Goal: Task Accomplishment & Management: Manage account settings

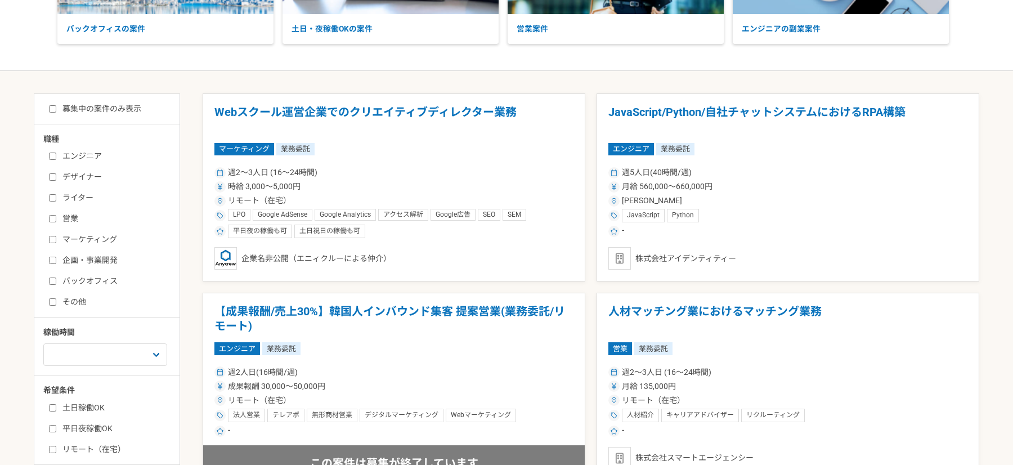
scroll to position [80, 0]
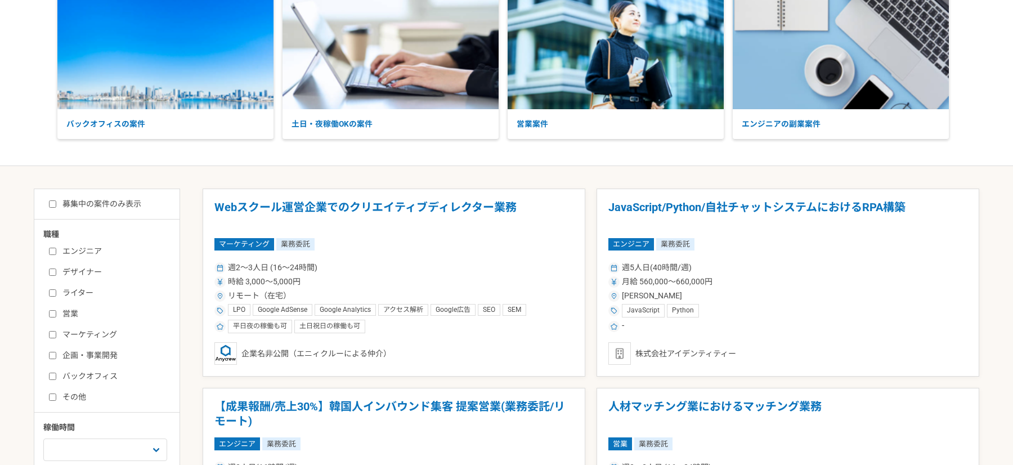
click at [54, 203] on input "募集中の案件のみ表示" at bounding box center [52, 203] width 7 height 7
checkbox input "true"
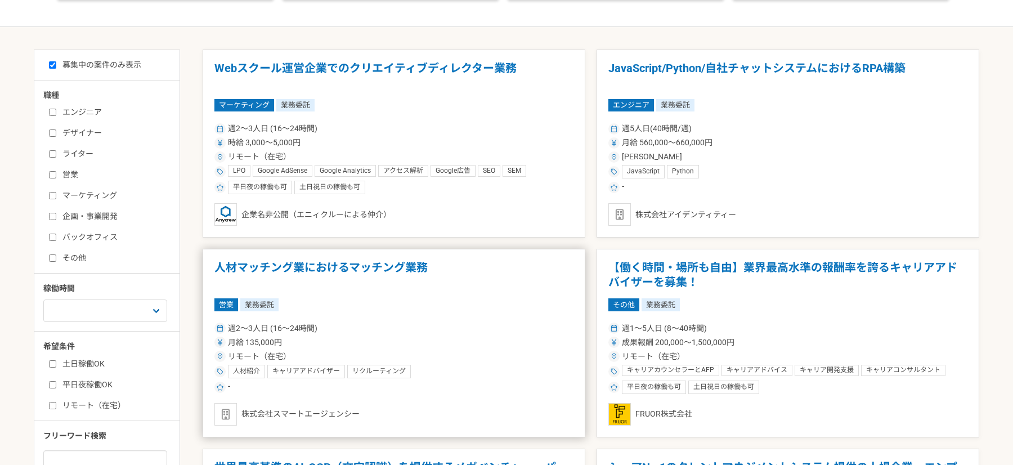
scroll to position [221, 0]
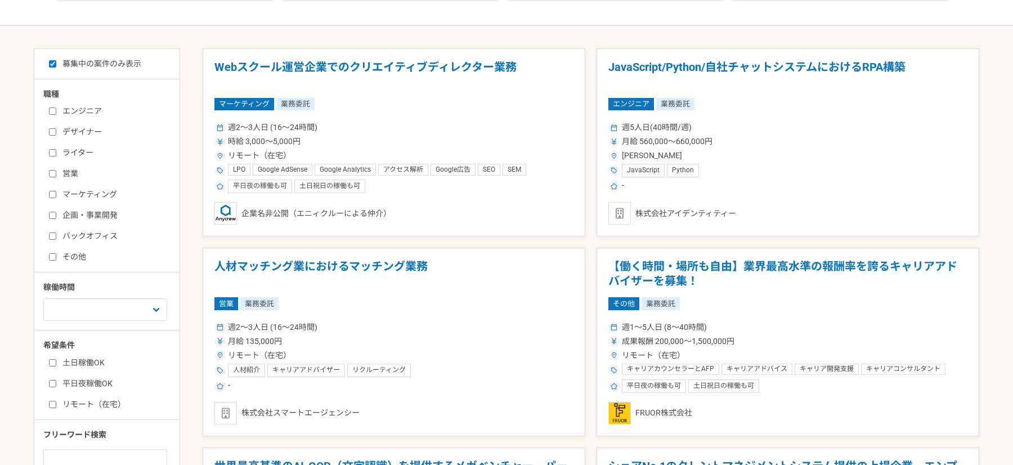
click at [370, 262] on h1 "人材マッチング業におけるマッチング業務" at bounding box center [393, 273] width 359 height 29
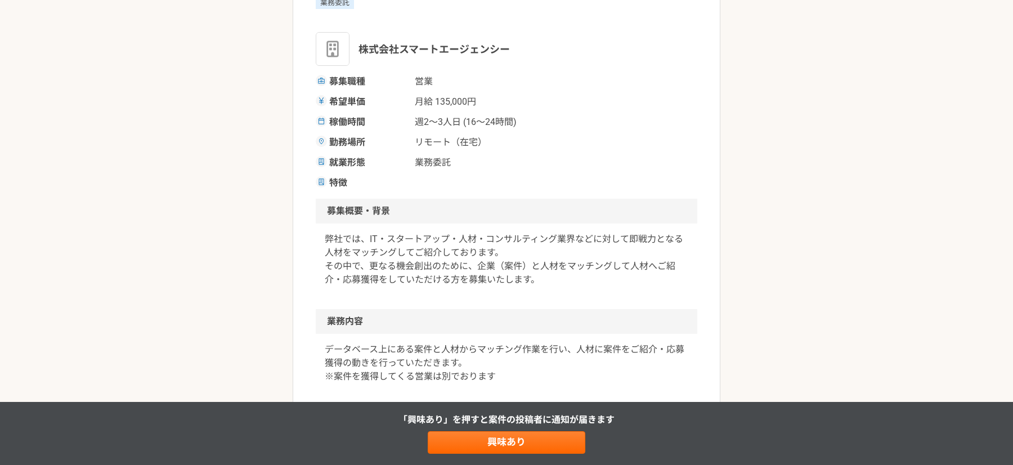
scroll to position [59, 0]
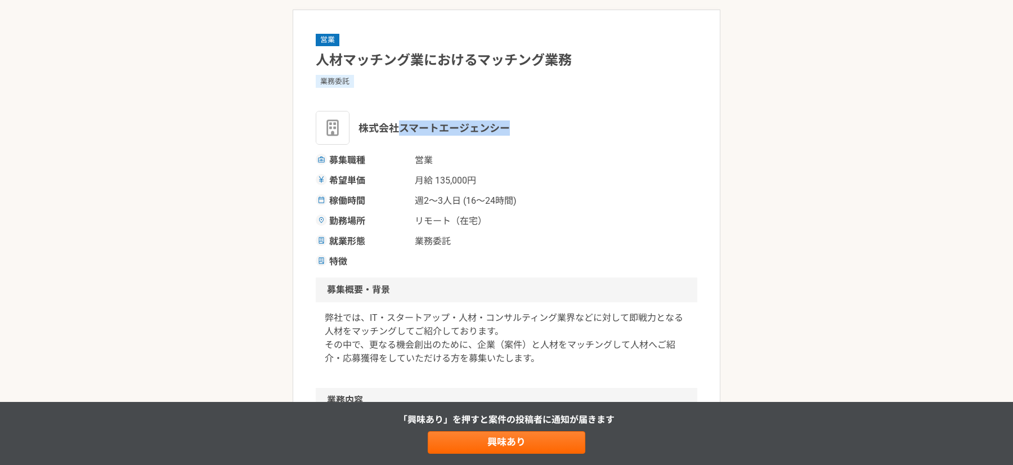
drag, startPoint x: 399, startPoint y: 123, endPoint x: 541, endPoint y: 120, distance: 141.9
click at [541, 123] on div "株式会社スマートエージェンシー" at bounding box center [507, 128] width 382 height 34
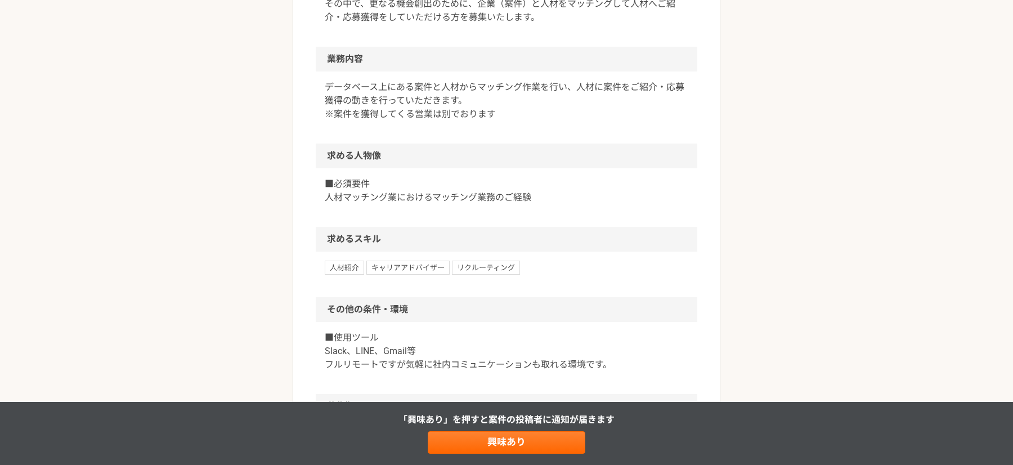
scroll to position [414, 0]
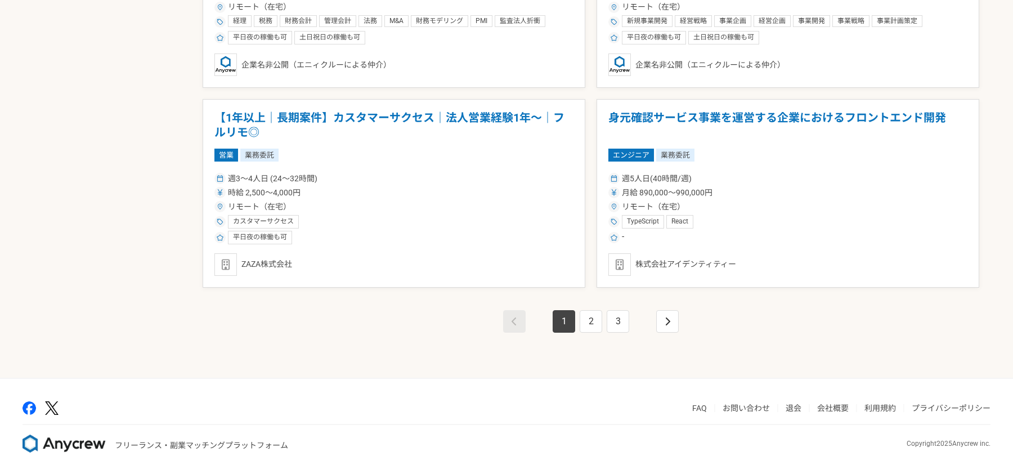
scroll to position [1970, 0]
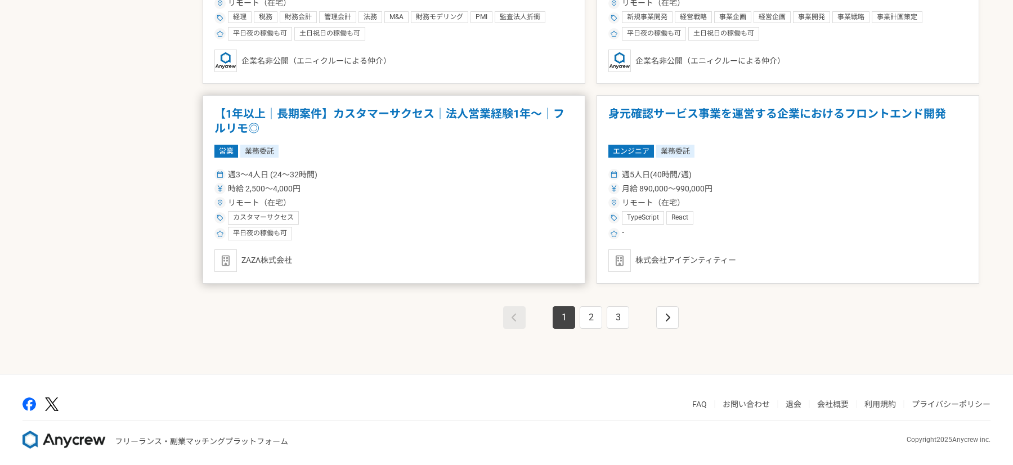
click at [356, 112] on h1 "【1年以上｜長期案件】カスタマーサクセス｜法人営業経験1年〜｜フルリモ◎" at bounding box center [393, 121] width 359 height 29
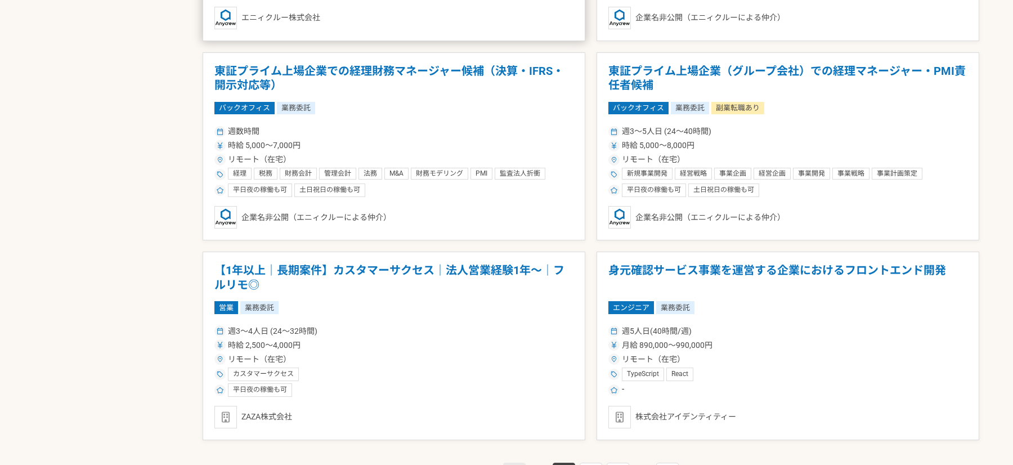
scroll to position [1970, 0]
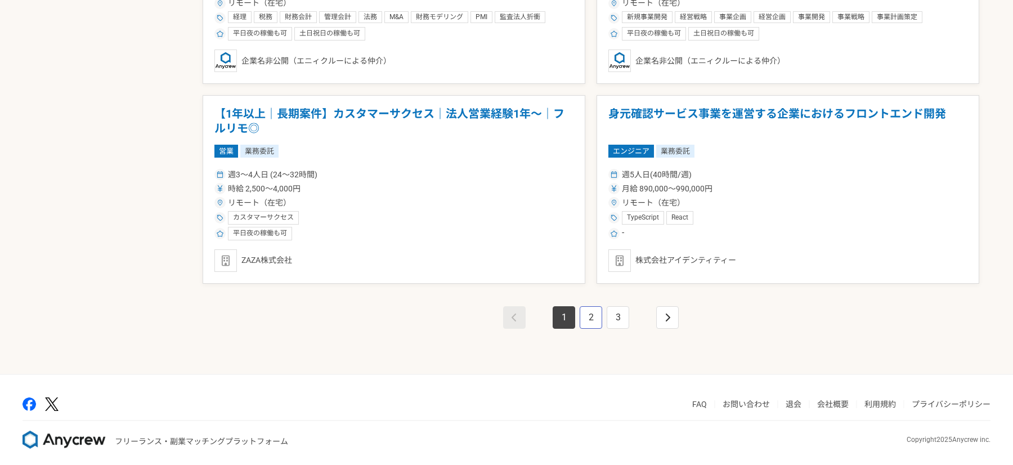
click at [593, 308] on link "2" at bounding box center [591, 317] width 23 height 23
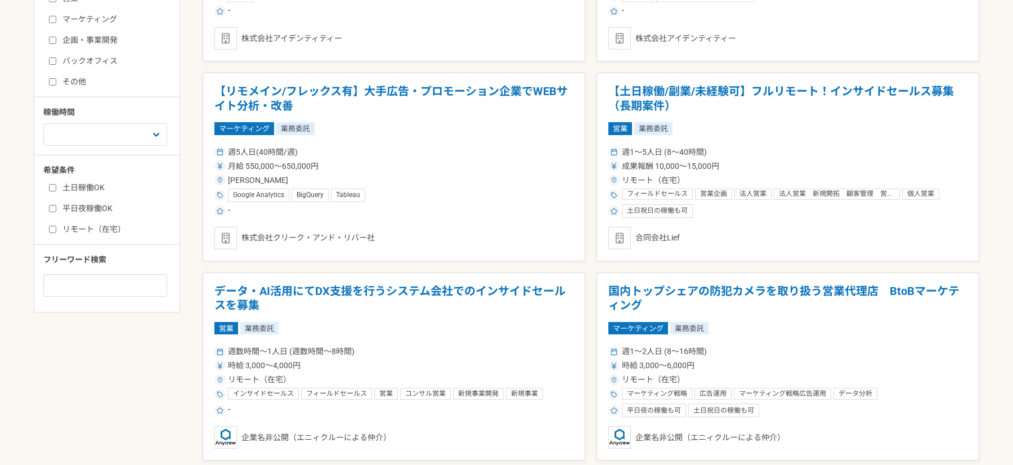
scroll to position [402, 0]
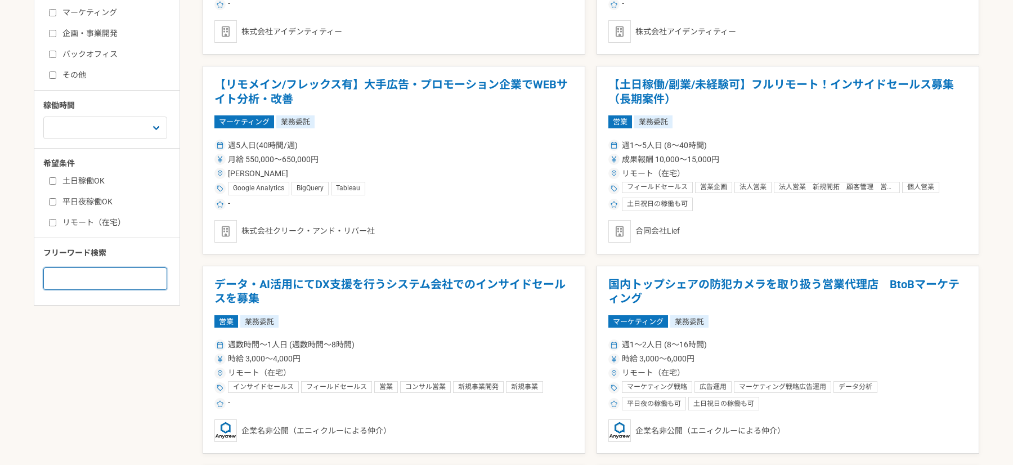
click at [122, 267] on input at bounding box center [105, 278] width 124 height 23
type input "サクセス"
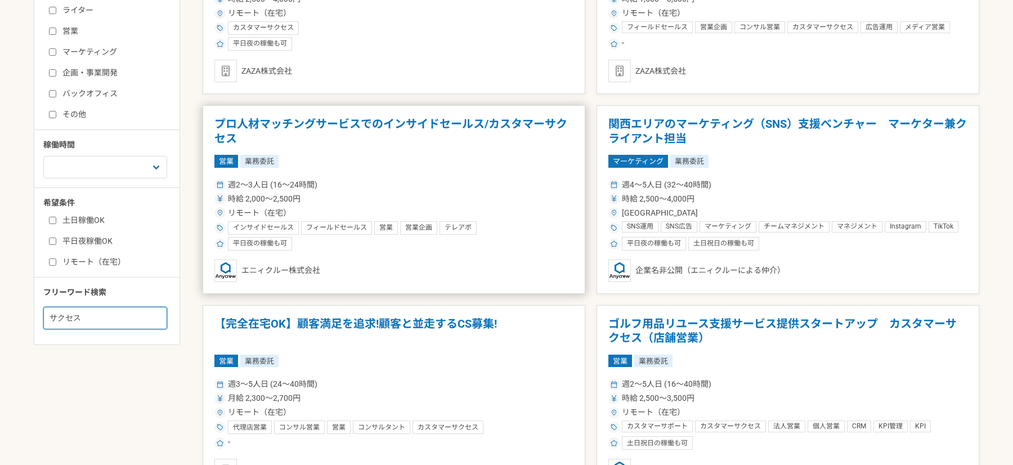
scroll to position [366, 0]
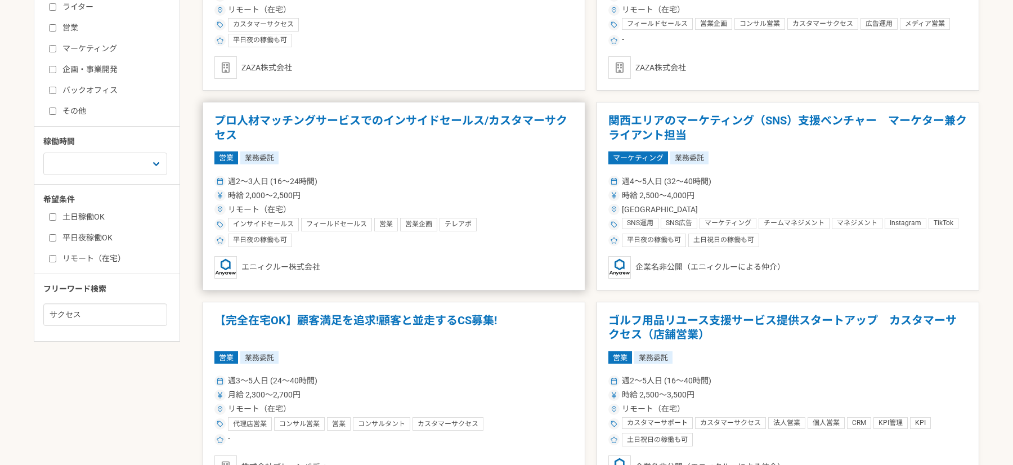
click at [259, 120] on h1 "プロ人材マッチングサービスでのインサイドセールス/カスタマーサクセス" at bounding box center [393, 128] width 359 height 29
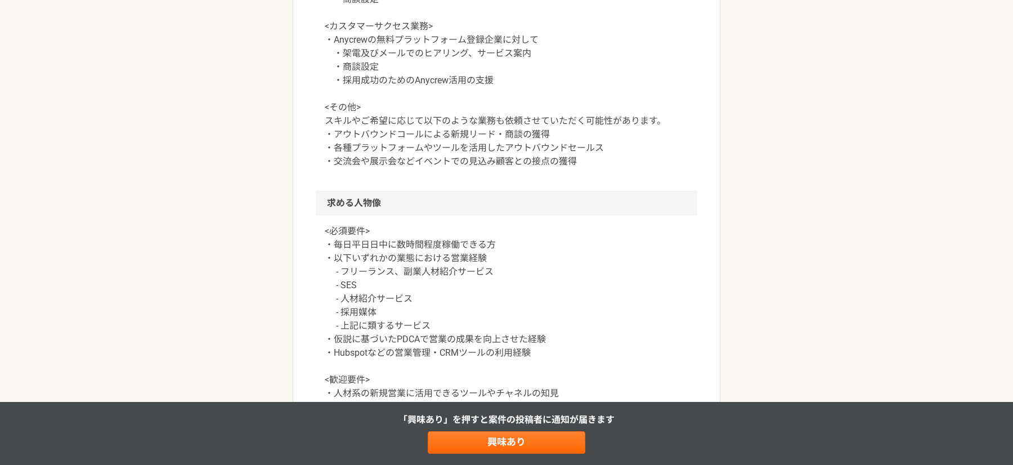
scroll to position [451, 0]
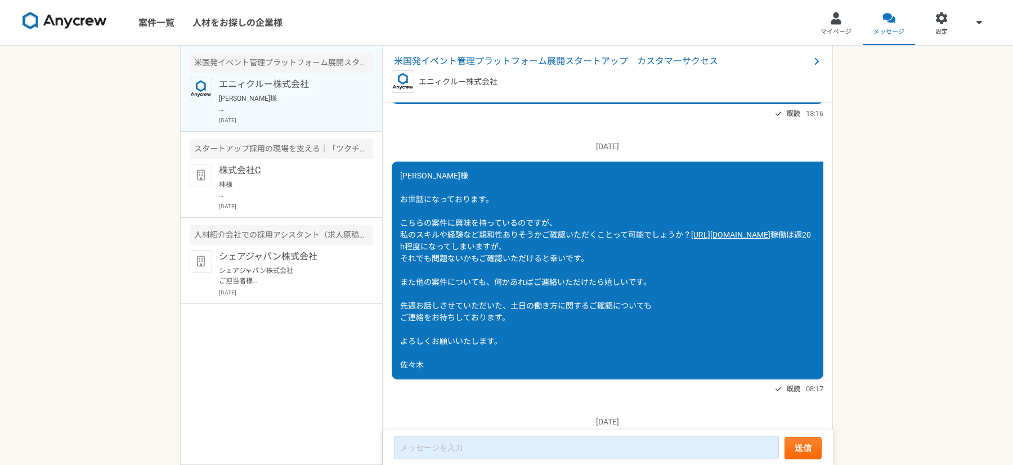
scroll to position [723, 0]
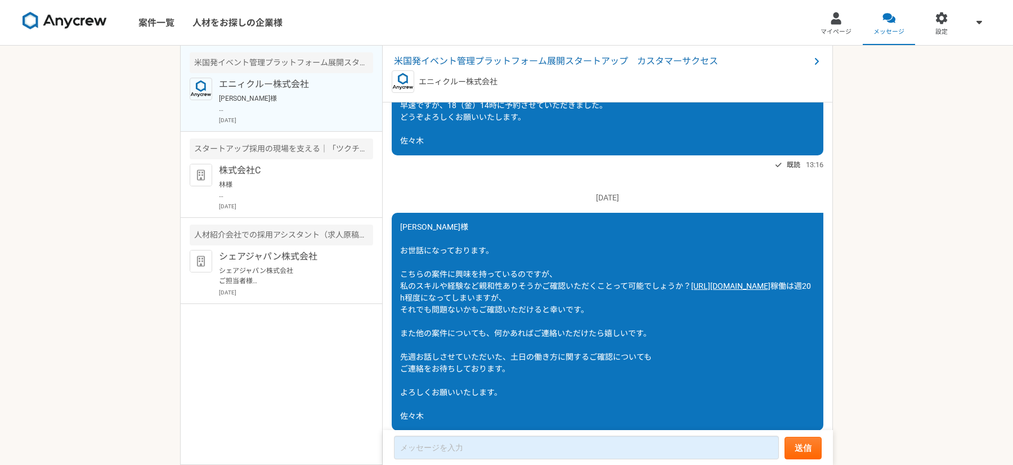
click at [440, 292] on div "[PERSON_NAME]様 お世話になっております。 こちらの案件に興味を持っているのですが、 私のスキルや経験など親和性ありそうかご確認いただくことって可…" at bounding box center [608, 322] width 432 height 218
click at [691, 290] on link "[URL][DOMAIN_NAME]" at bounding box center [730, 285] width 79 height 9
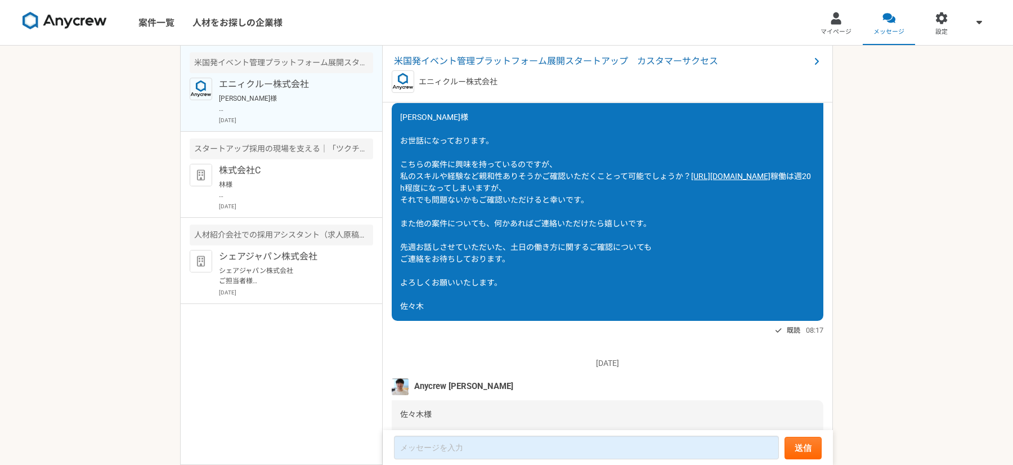
scroll to position [696, 0]
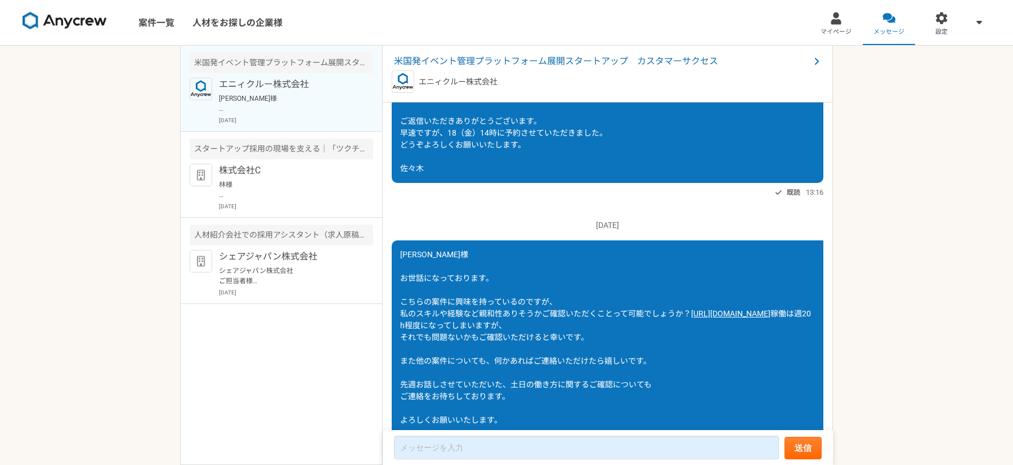
click at [691, 318] on link "[URL][DOMAIN_NAME]" at bounding box center [730, 313] width 79 height 9
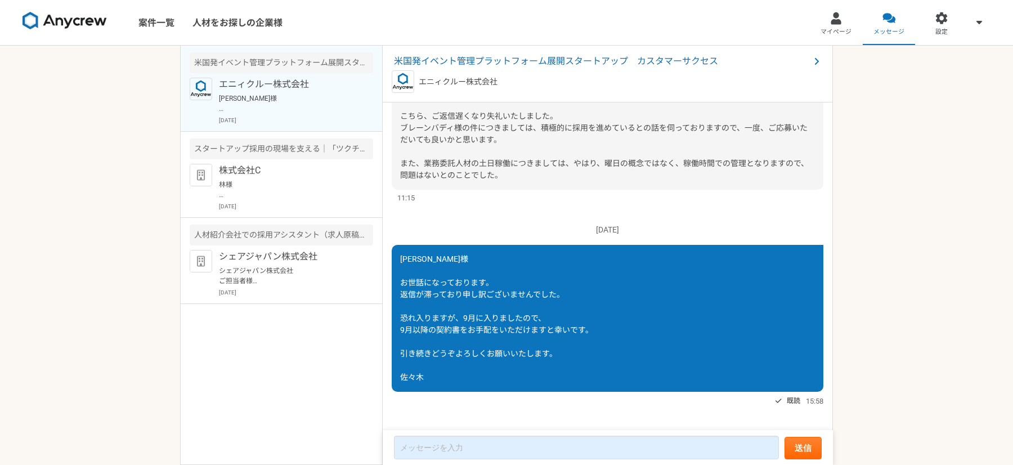
scroll to position [2084, 0]
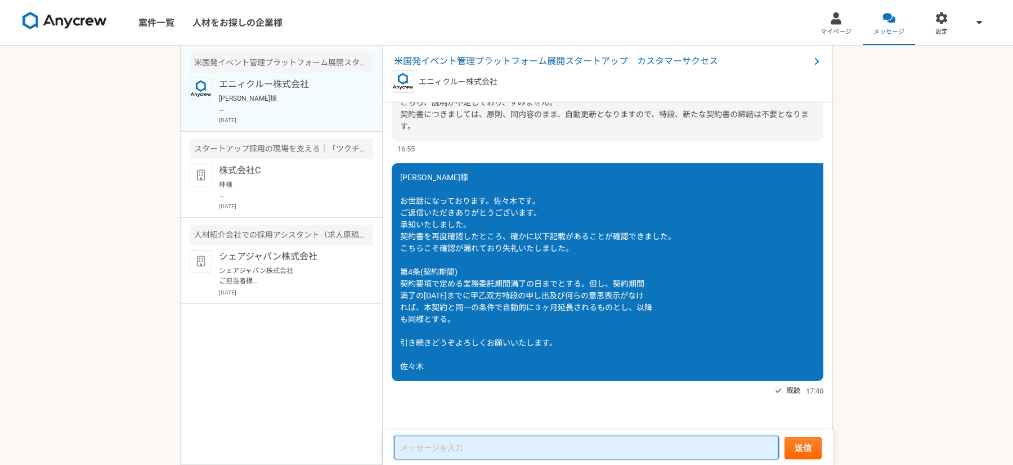
click at [423, 442] on textarea at bounding box center [586, 448] width 385 height 24
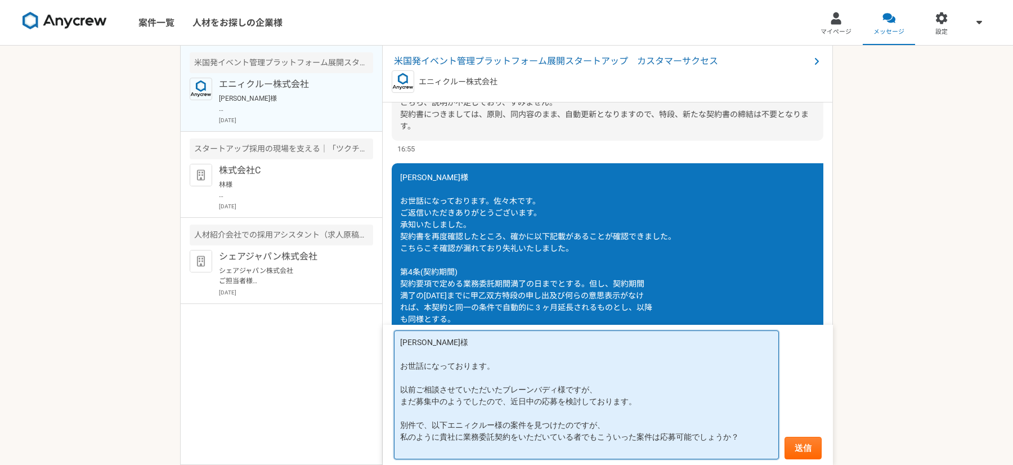
scroll to position [1, 0]
paste textarea "[URL][DOMAIN_NAME]"
click at [665, 399] on textarea "[PERSON_NAME]様 お世話になっております。 以前ご相談させていただいたブレーンバディ様ですが、 まだ募集中のようでしたので、近日中の応募を検討して…" at bounding box center [586, 394] width 385 height 129
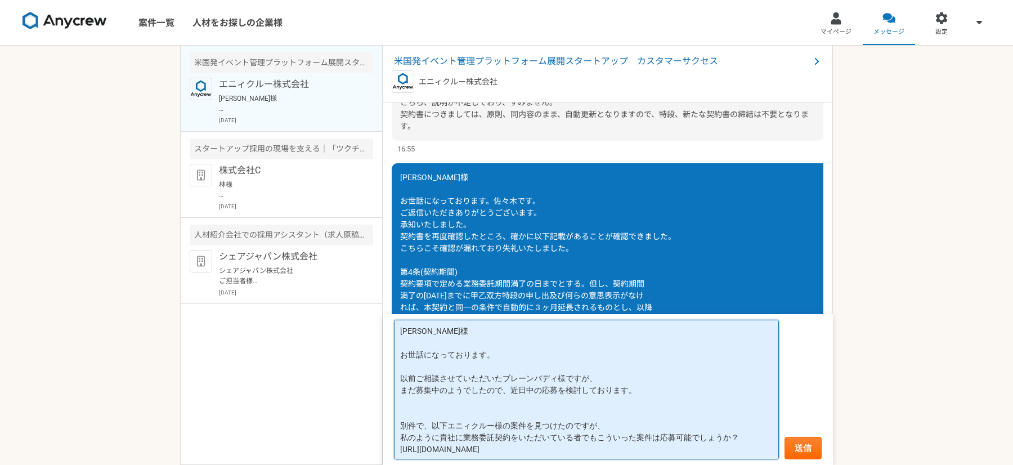
paste textarea "[URL][DOMAIN_NAME]"
click at [586, 450] on textarea "[PERSON_NAME]様 お世話になっております。 以前ご相談させていただいたブレーンバディ様ですが、 まだ募集中のようでしたので、近日中の応募を検討して…" at bounding box center [586, 390] width 385 height 140
click at [746, 436] on textarea "[PERSON_NAME]様 お世話になっております。 以前ご相談させていただいたブレーンバディ様ですが、 まだ募集中のようでしたので、近日中の応募を検討して…" at bounding box center [586, 390] width 385 height 140
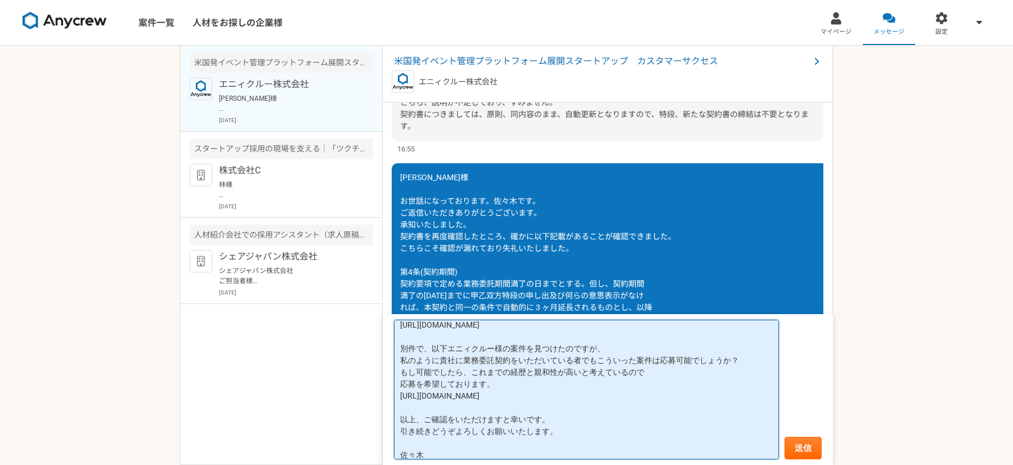
scroll to position [0, 0]
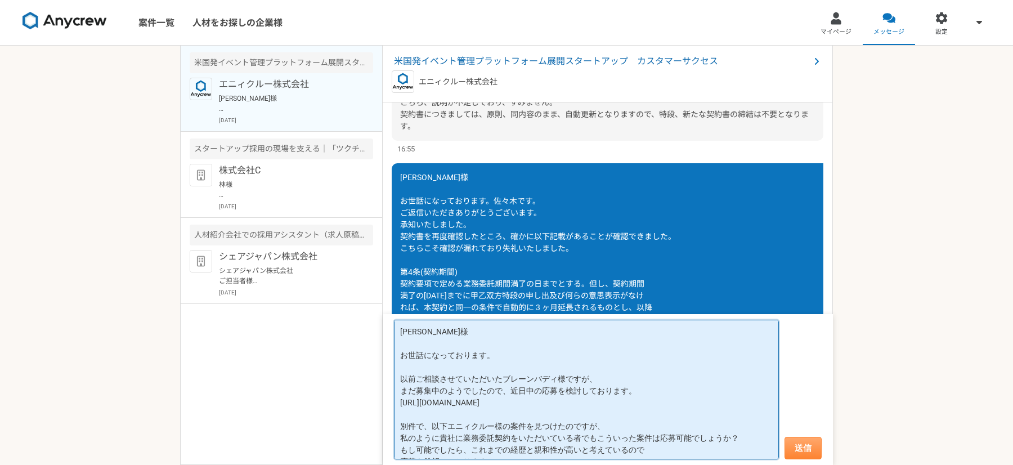
type textarea "[PERSON_NAME]様 お世話になっております。 以前ご相談させていただいたブレーンバディ様ですが、 まだ募集中のようでしたので、近日中の応募を検討して…"
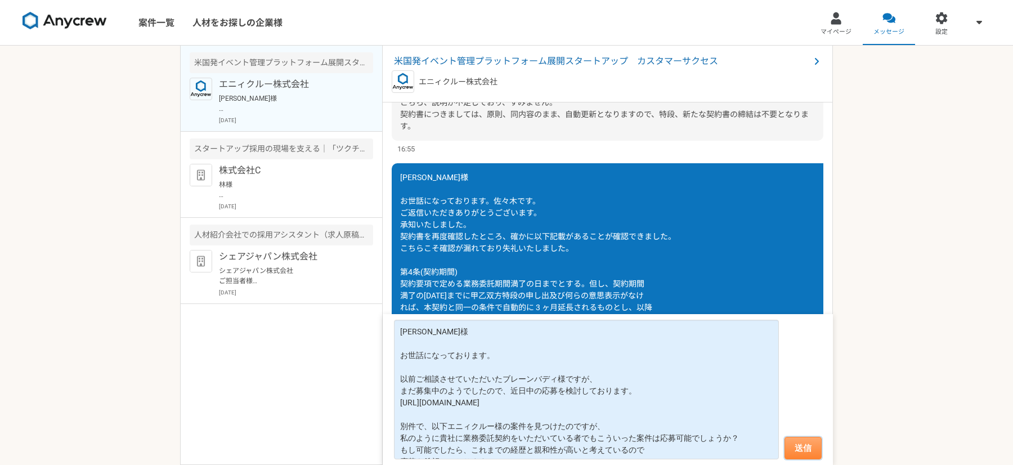
click at [809, 444] on button "送信" at bounding box center [803, 448] width 37 height 23
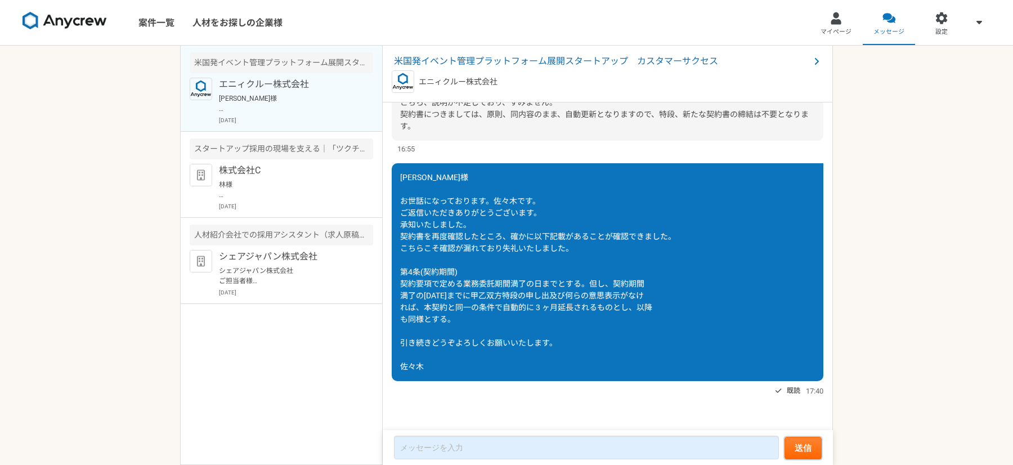
scroll to position [1857, 0]
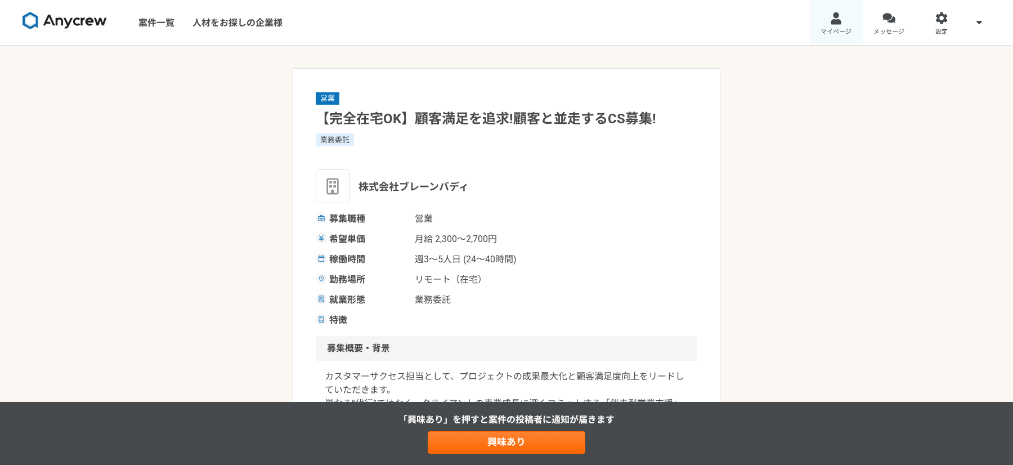
click at [838, 25] on link "マイページ" at bounding box center [836, 22] width 53 height 45
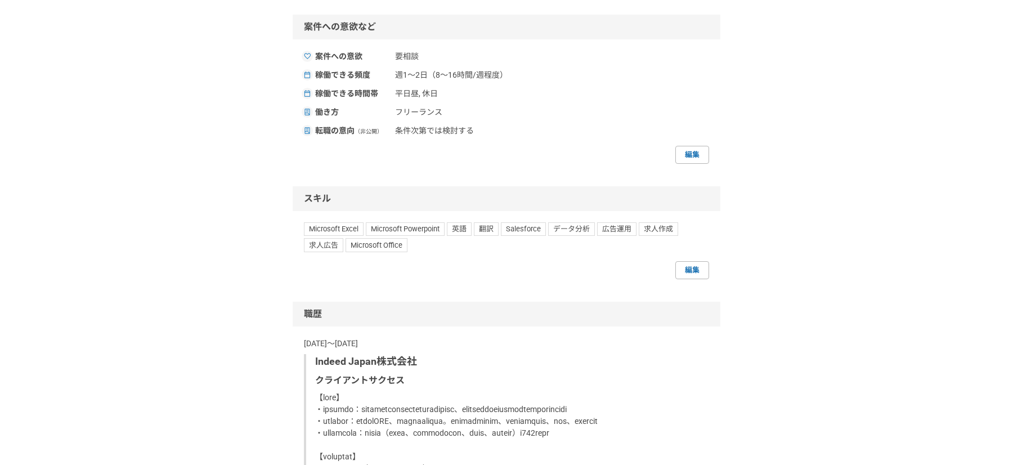
scroll to position [525, 0]
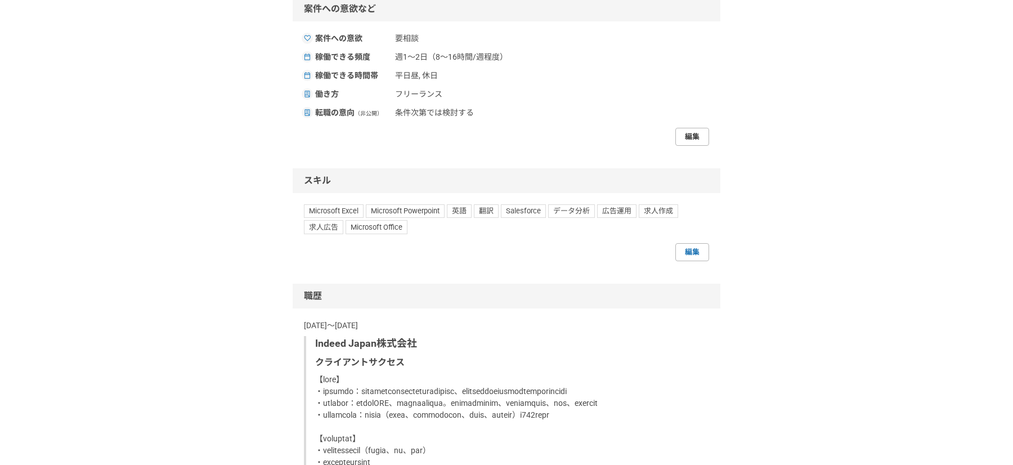
click at [695, 146] on link "編集" at bounding box center [692, 137] width 34 height 18
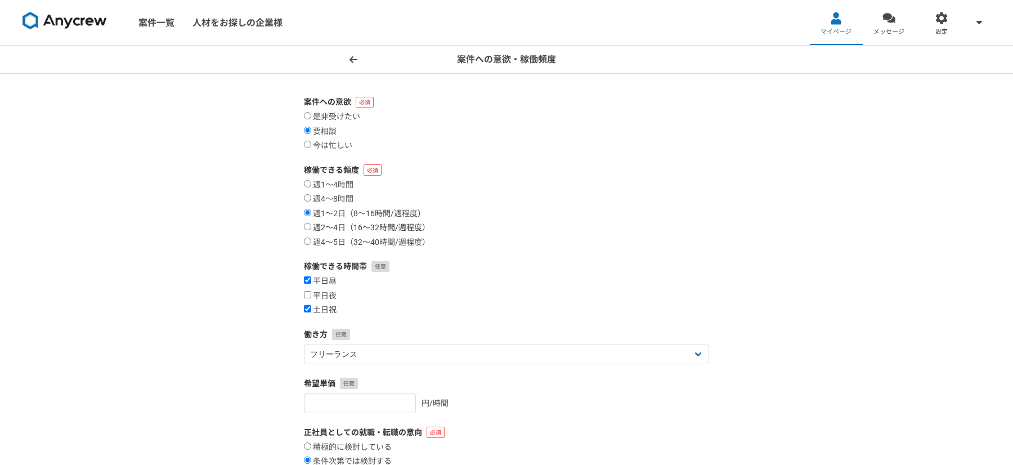
click at [315, 229] on label "週2〜4日（16〜32時間/週程度）" at bounding box center [367, 228] width 126 height 10
click at [311, 229] on input "週2〜4日（16〜32時間/週程度）" at bounding box center [307, 226] width 7 height 7
radio input "true"
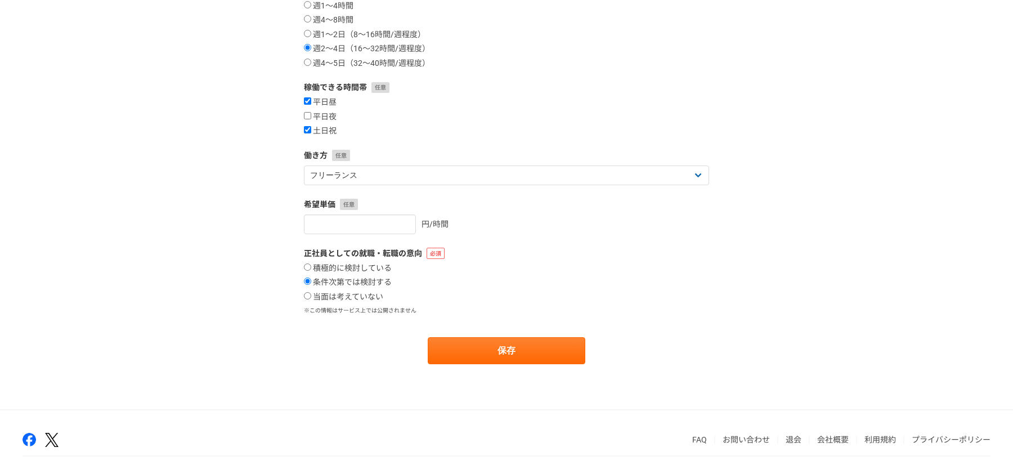
scroll to position [189, 0]
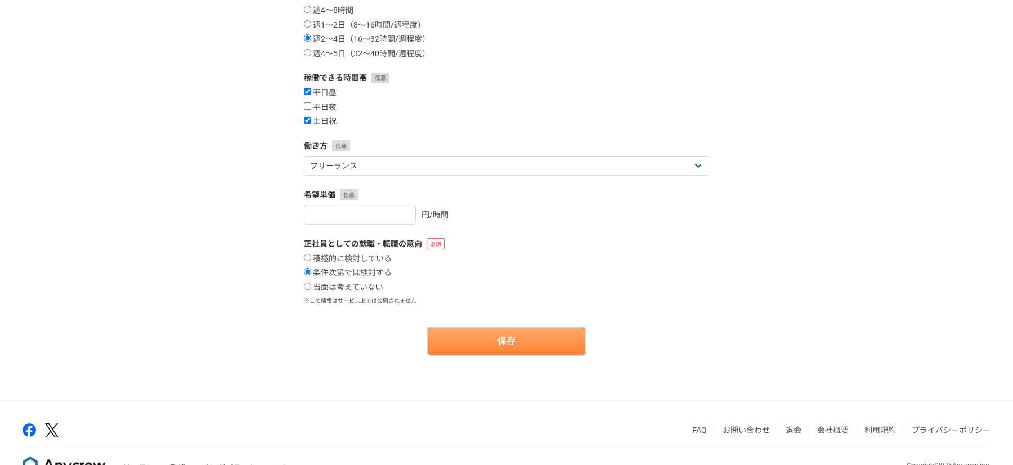
click at [474, 342] on button "保存" at bounding box center [507, 341] width 158 height 27
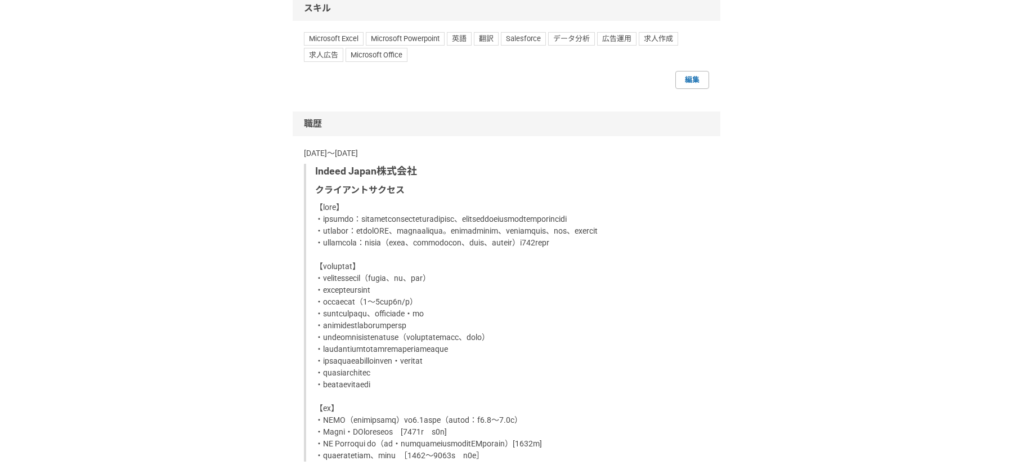
scroll to position [670, 0]
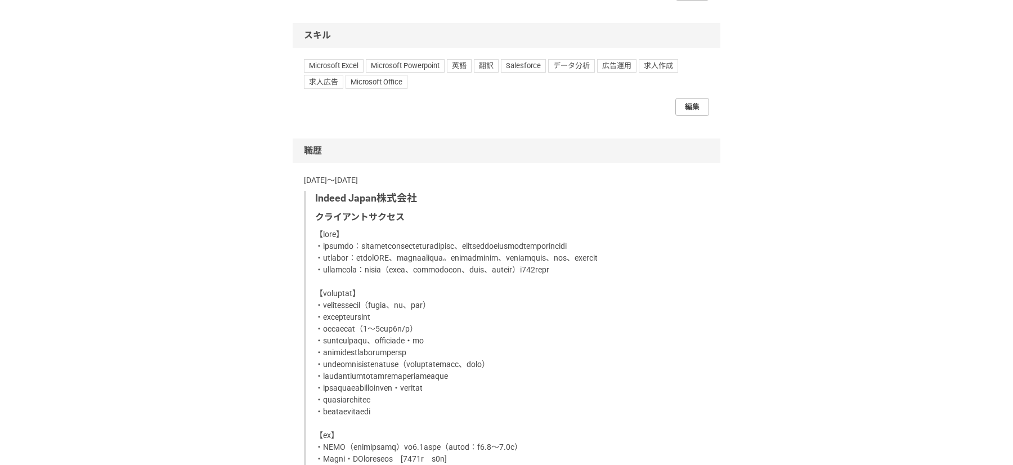
click at [696, 116] on link "編集" at bounding box center [692, 107] width 34 height 18
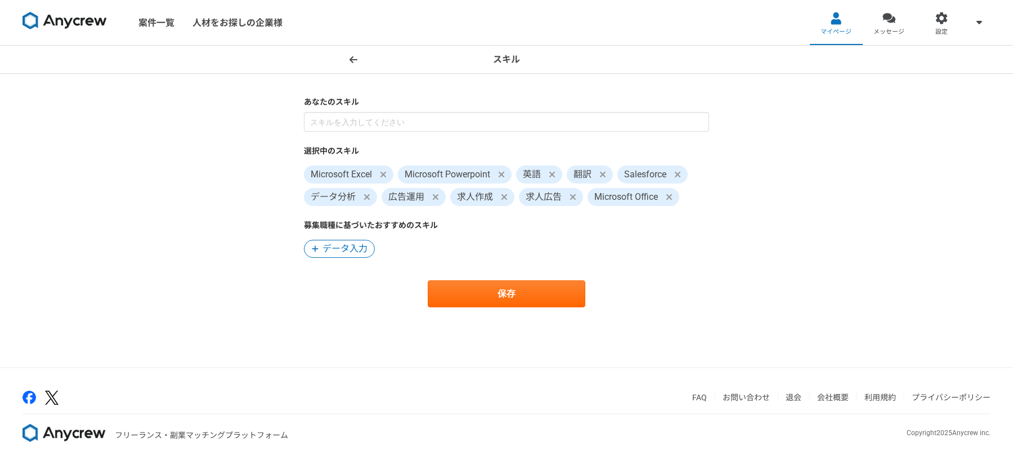
click at [350, 59] on icon at bounding box center [354, 59] width 8 height 7
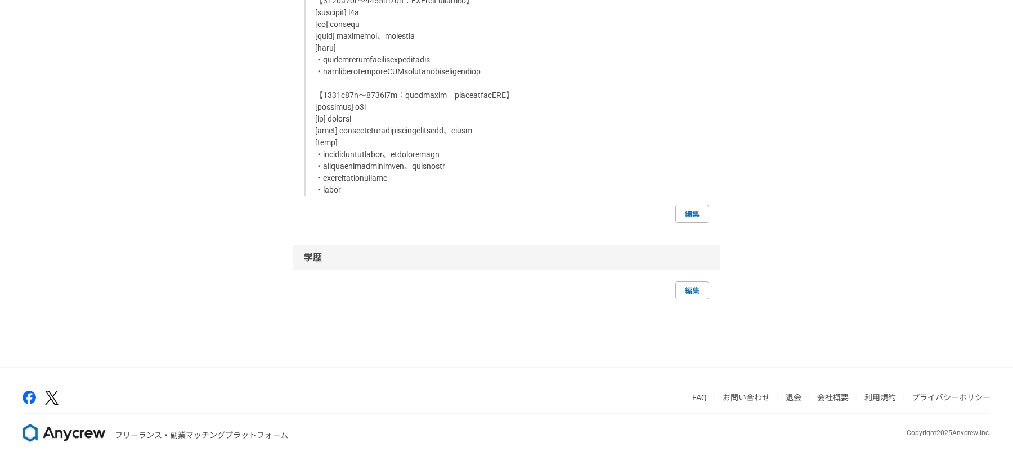
scroll to position [1756, 0]
click at [694, 217] on link "編集" at bounding box center [692, 214] width 34 height 18
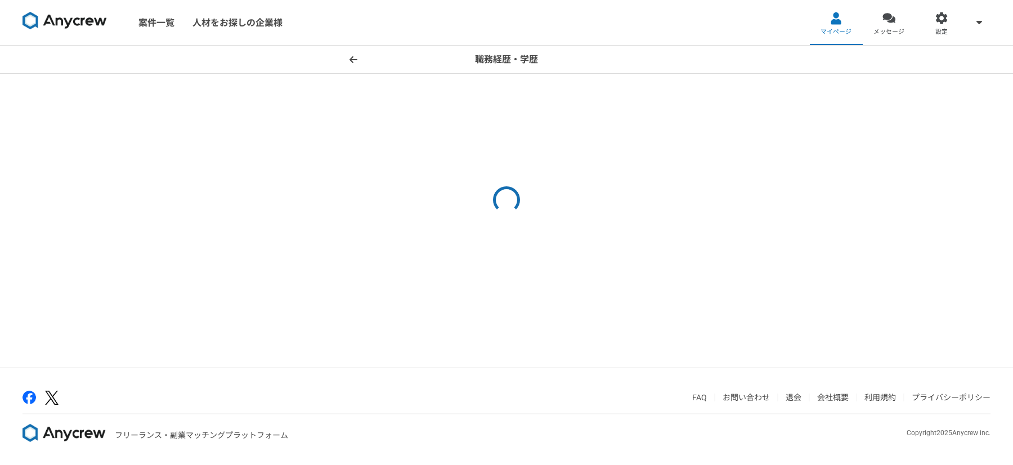
select select "2019"
select select "2024"
select select "2016"
select select "2018"
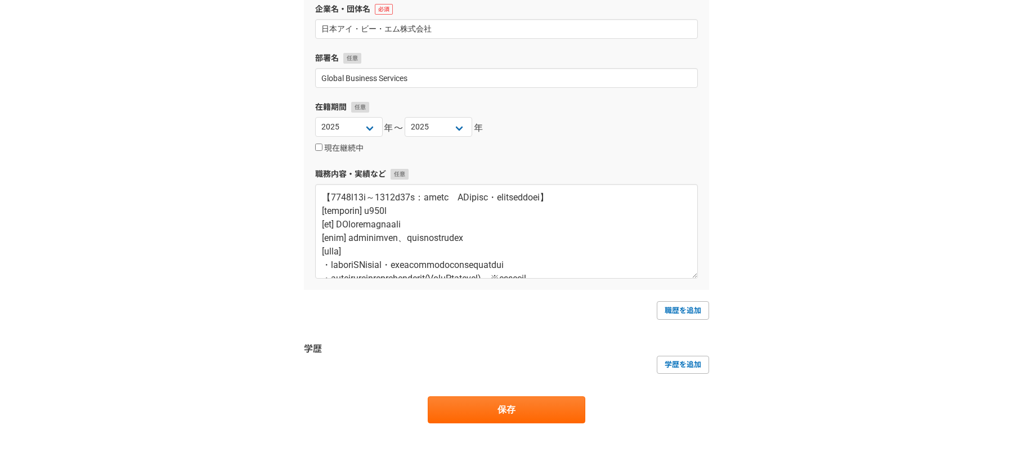
scroll to position [18, 0]
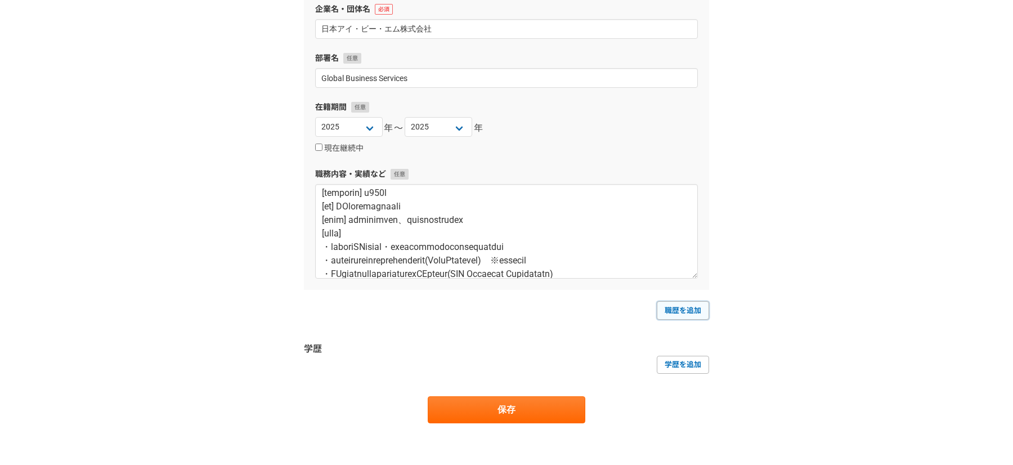
click at [688, 311] on link "職歴を追加" at bounding box center [683, 310] width 52 height 18
select select
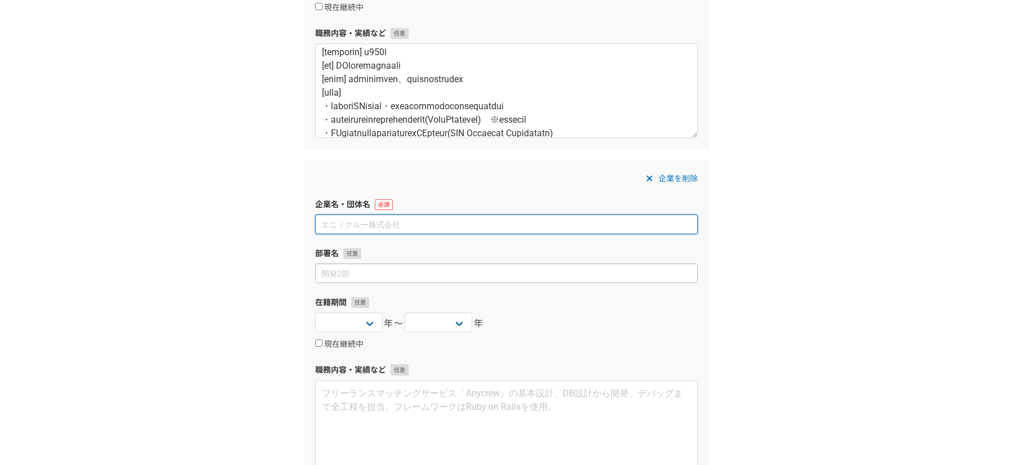
scroll to position [636, 0]
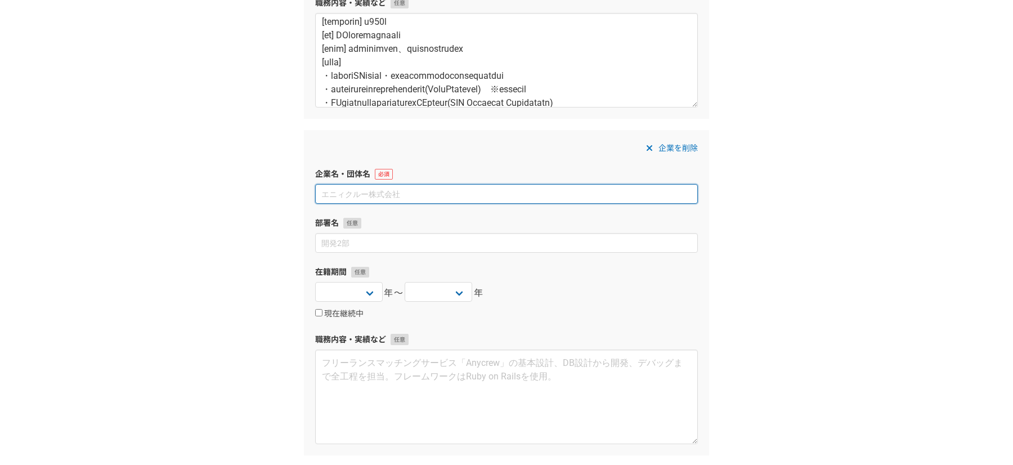
click at [377, 191] on input at bounding box center [506, 194] width 383 height 20
paste input "株式会社日 立ハイテクノロジーズ（パーソルテンプスタッフ株式会社）"
type input "株式会社日 立ハイテクノロジーズ（パーソルテンプスタッフ株式会社）"
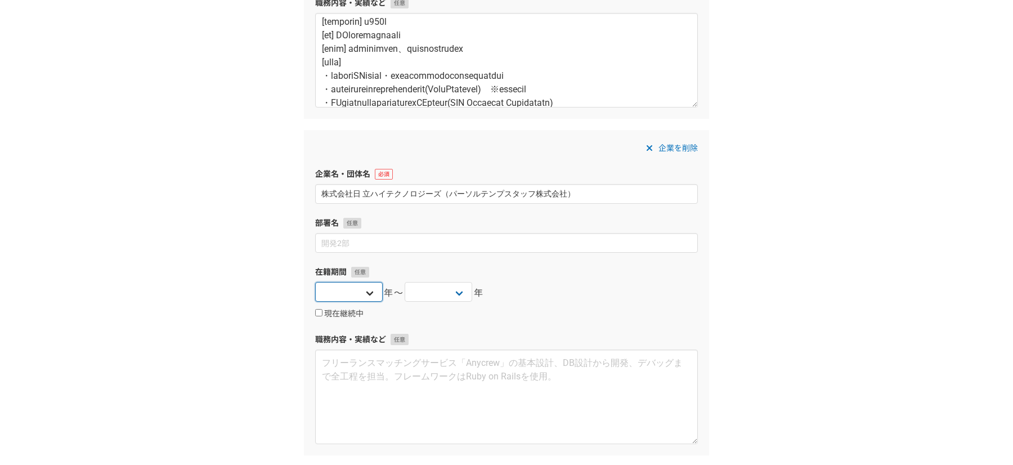
click at [363, 294] on select "2025 2024 2023 2022 2021 2020 2019 2018 2017 2016 2015 2014 2013 2012 2011 2010…" at bounding box center [349, 292] width 68 height 20
select select "2018"
click at [315, 282] on select "2025 2024 2023 2022 2021 2020 2019 2018 2017 2016 2015 2014 2013 2012 2011 2010…" at bounding box center [349, 292] width 68 height 20
drag, startPoint x: 353, startPoint y: 380, endPoint x: 459, endPoint y: 289, distance: 140.1
click at [459, 289] on select "2025 2024 2023 2022 2021 2020 2019 2018 2017 2016 2015 2014 2013 2012 2011 2010…" at bounding box center [439, 292] width 68 height 20
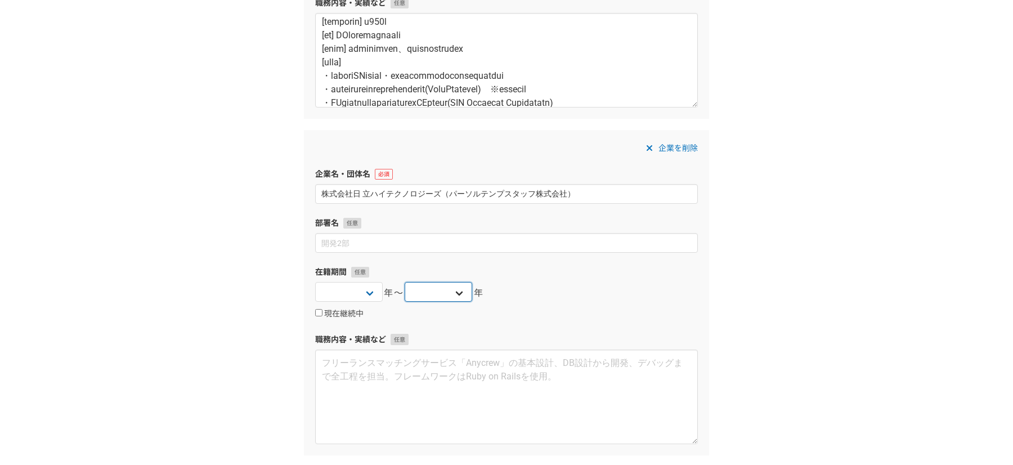
select select "2019"
click at [405, 282] on select "2025 2024 2023 2022 2021 2020 2019 2018 2017 2016 2015 2014 2013 2012 2011 2010…" at bounding box center [439, 292] width 68 height 20
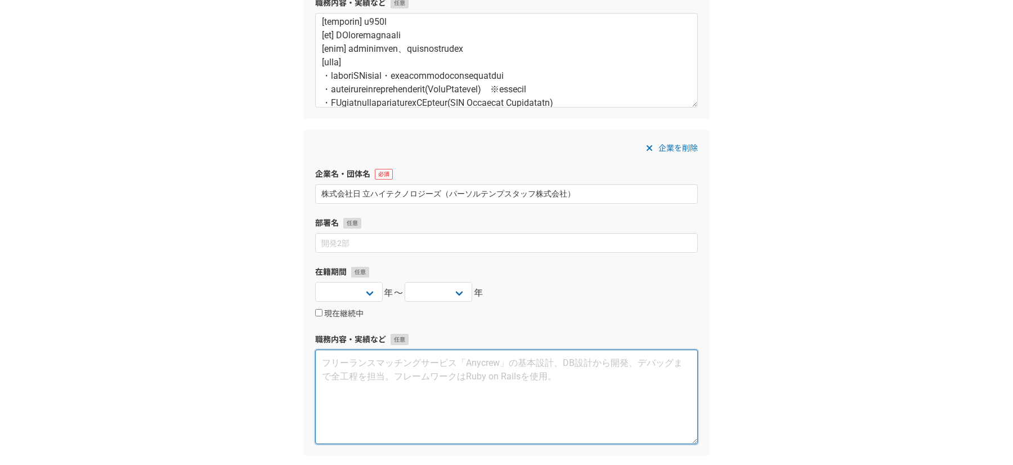
click at [386, 379] on textarea at bounding box center [506, 397] width 383 height 95
paste textarea "【業務内容】 翻訳（英語⇔日本語） ・社内デジタル改革プロジェクトにおいて、株式会社日立ハイテク本社・海外現地法人に向けた資料の 【具体的な業務内容】 ・会議…"
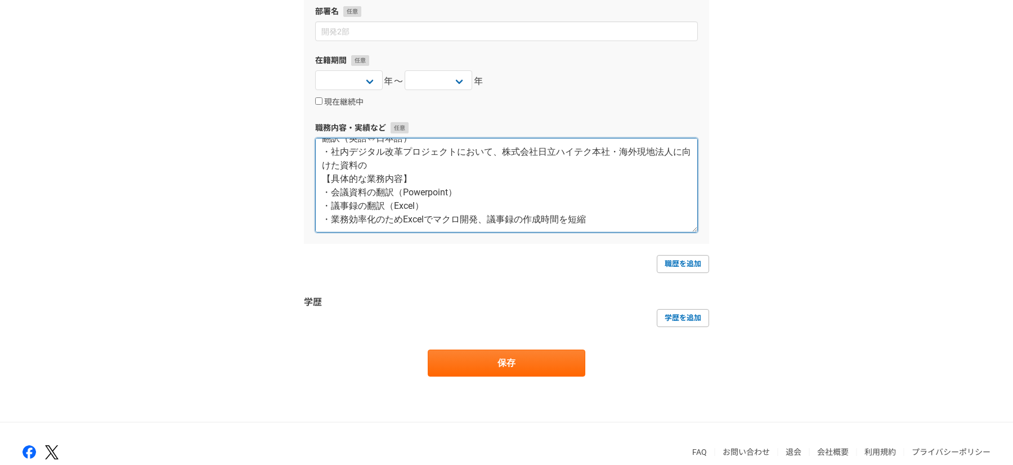
scroll to position [871, 0]
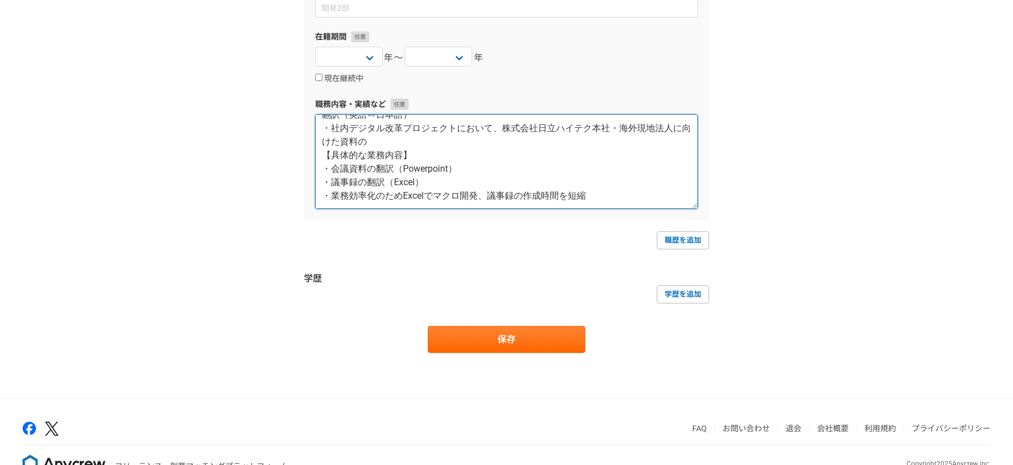
click at [392, 145] on textarea "【業務内容】 翻訳（英語⇔日本語） ・社内デジタル改革プロジェクトにおいて、株式会社日立ハイテク本社・海外現地法人に向けた資料の 【具体的な業務内容】 ・会議…" at bounding box center [506, 161] width 383 height 95
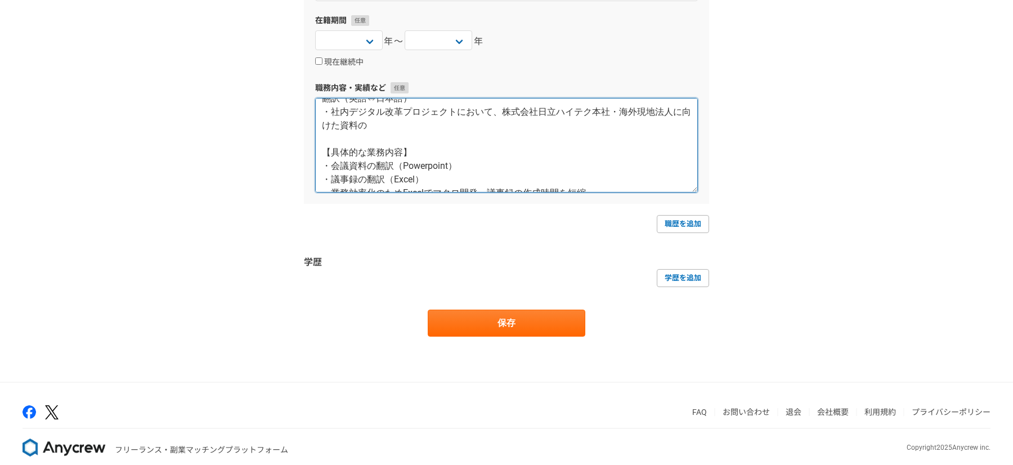
scroll to position [899, 0]
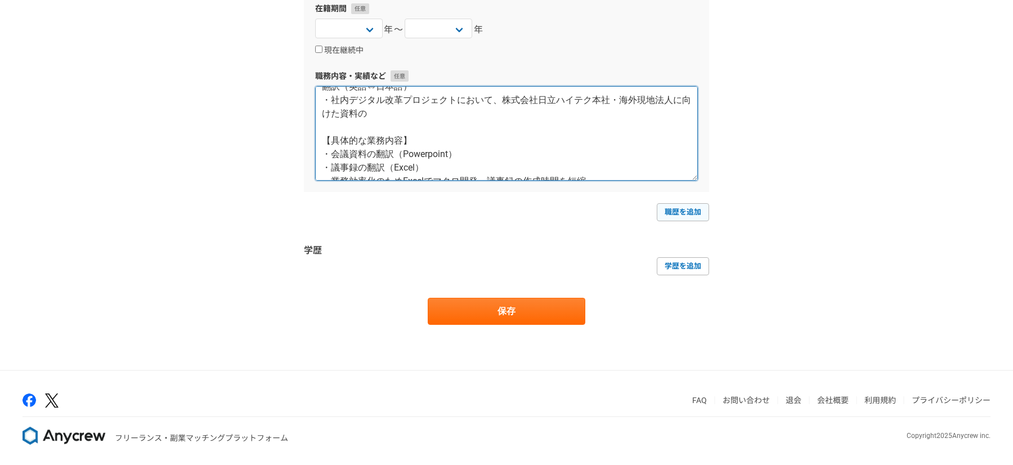
type textarea "【業務内容】 翻訳（英語⇔日本語） ・社内デジタル改革プロジェクトにおいて、株式会社日立ハイテク本社・海外現地法人に向けた資料の 【具体的な業務内容】 ・会議…"
click at [682, 214] on link "職歴を追加" at bounding box center [683, 212] width 52 height 18
select select
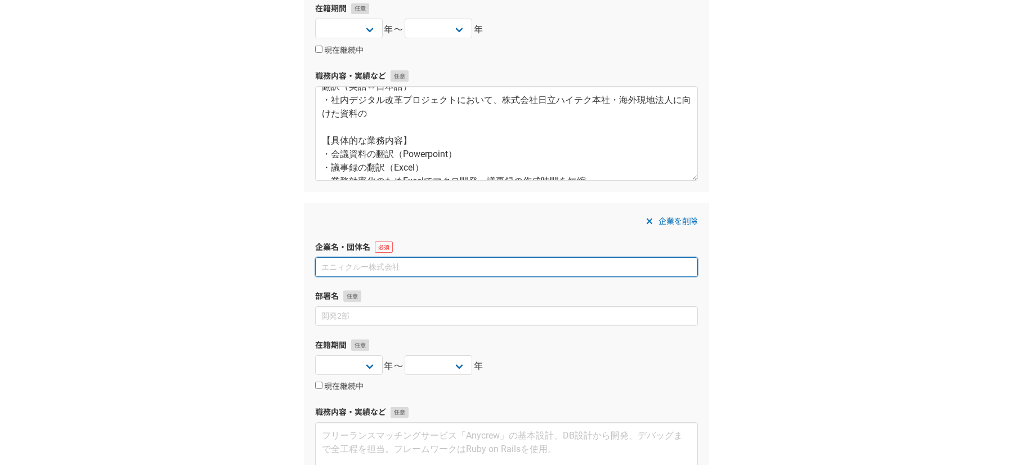
scroll to position [1030, 0]
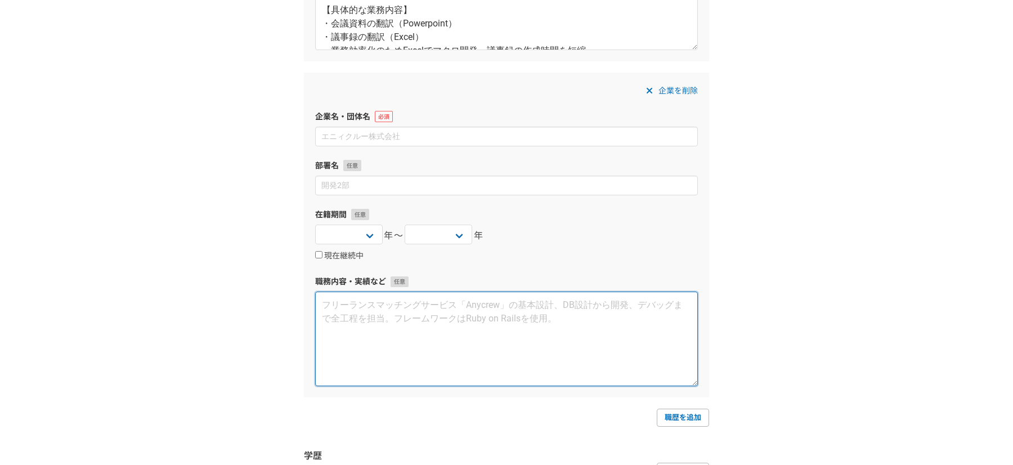
click at [356, 361] on textarea at bounding box center [506, 339] width 383 height 95
paste textarea "【業務内容】 ・カスタマーサクセス業務 【具体的な業務内容】 ・イベント管理ツールの利用継続率向上を見据えた顧客伴走フローの設計 ・フォローアップ体制の整備 …"
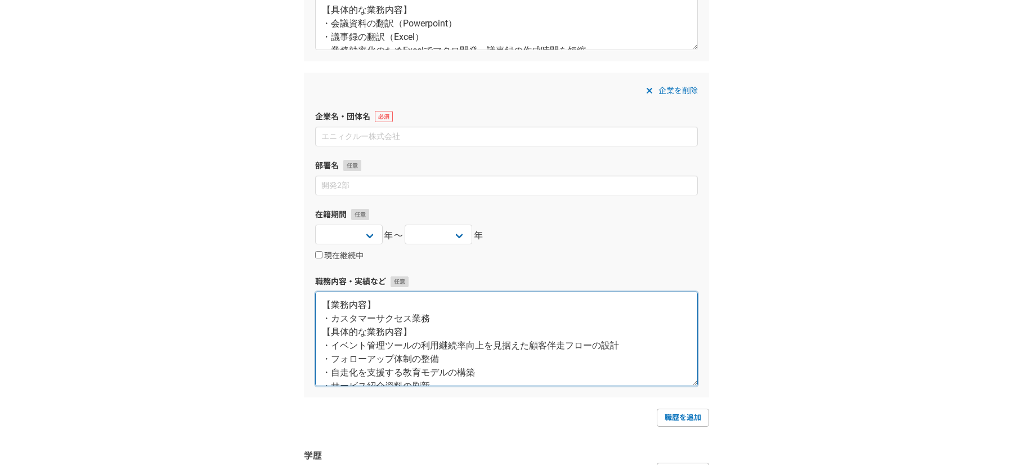
scroll to position [6, 0]
click at [450, 311] on textarea "【業務内容】 ・カスタマーサクセス業務 【具体的な業務内容】 ・イベント管理ツールの利用継続率向上を見据えた顧客伴走フローの設計 ・フォローアップ体制の整備 …" at bounding box center [506, 339] width 383 height 95
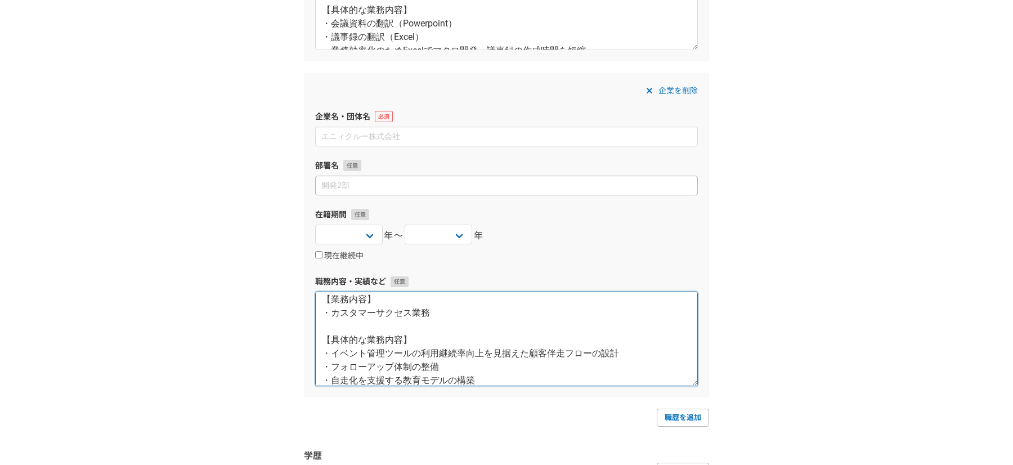
type textarea "【業務内容】 ・カスタマーサクセス業務 【具体的な業務内容】 ・イベント管理ツールの利用継続率向上を見据えた顧客伴走フローの設計 ・フォローアップ体制の整備 …"
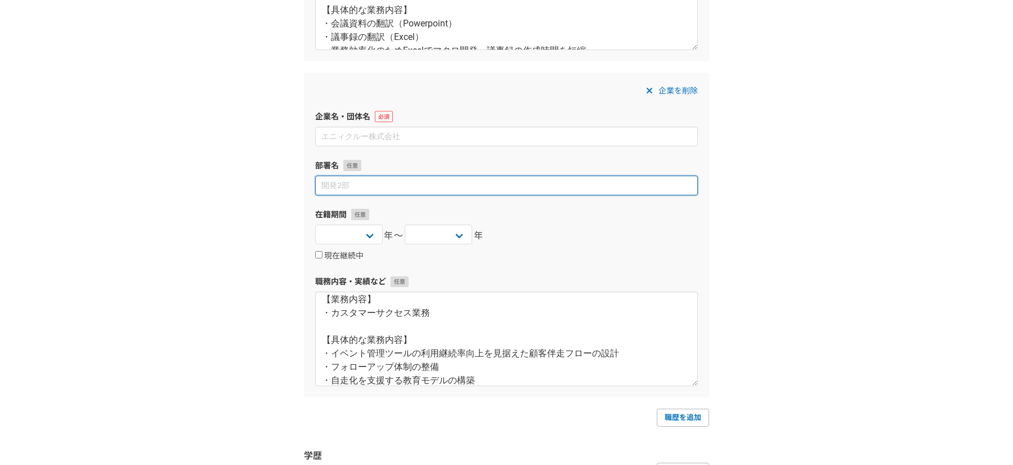
click at [395, 181] on input at bounding box center [506, 186] width 383 height 20
type input "w"
type input "eventory事業部"
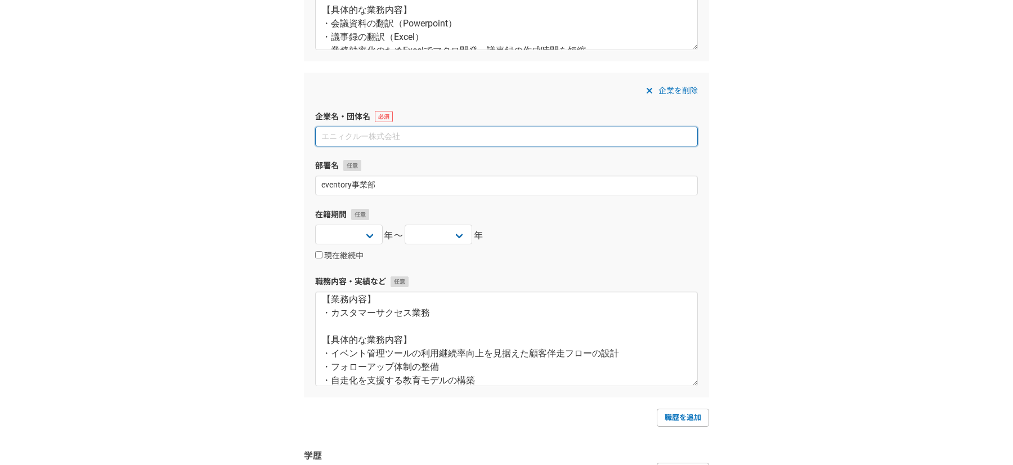
click at [417, 137] on input at bounding box center [506, 137] width 383 height 20
paste input "株式会社Collective Path"
type input "株式会社Collective Path"
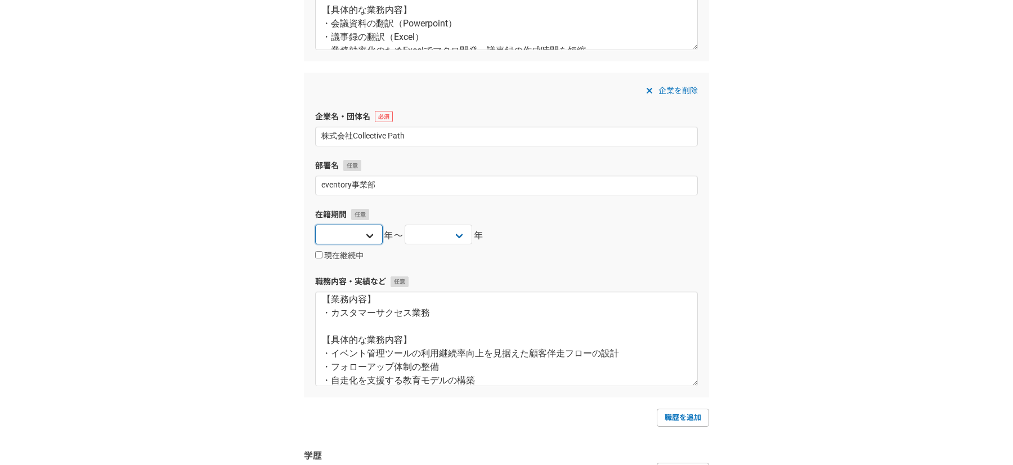
click at [370, 239] on select "2025 2024 2023 2022 2021 2020 2019 2018 2017 2016 2015 2014 2013 2012 2011 2010…" at bounding box center [349, 235] width 68 height 20
select select "2025"
click at [315, 225] on select "2025 2024 2023 2022 2021 2020 2019 2018 2017 2016 2015 2014 2013 2012 2011 2010…" at bounding box center [349, 235] width 68 height 20
click at [344, 262] on div "企業を削除 企業名・団体名 株式会社Collective Path 部署名 eventory事業部 在籍期間 2025 2024 2023 2022 2021…" at bounding box center [506, 235] width 405 height 325
click at [344, 252] on label "現在継続中" at bounding box center [339, 256] width 48 height 10
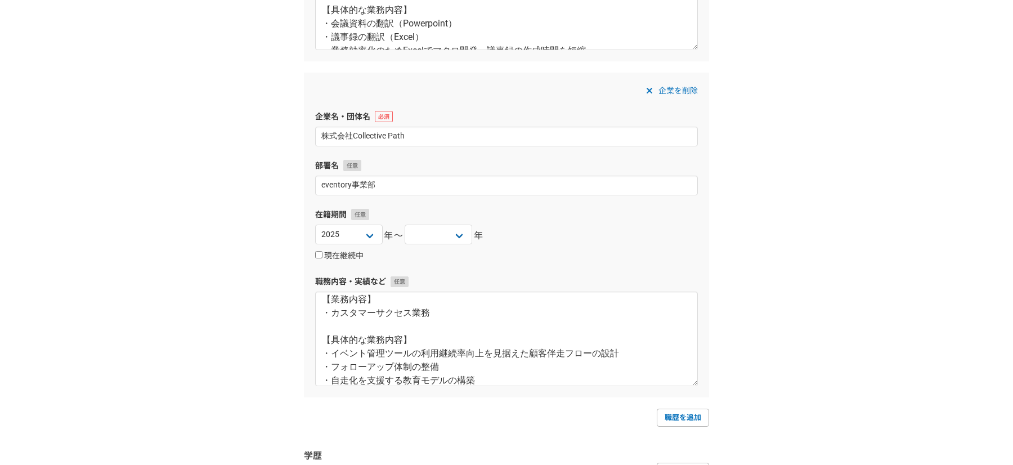
click at [323, 252] on input "現在継続中" at bounding box center [318, 254] width 7 height 7
checkbox input "true"
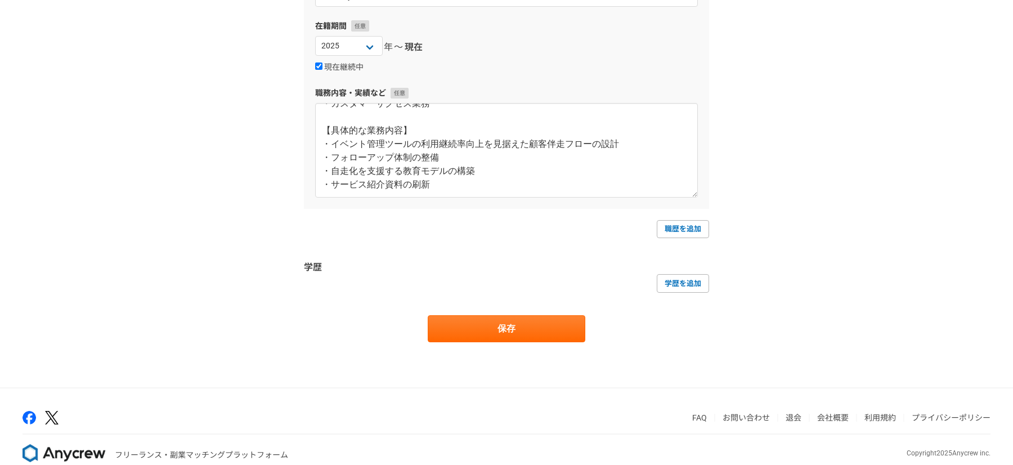
scroll to position [1235, 0]
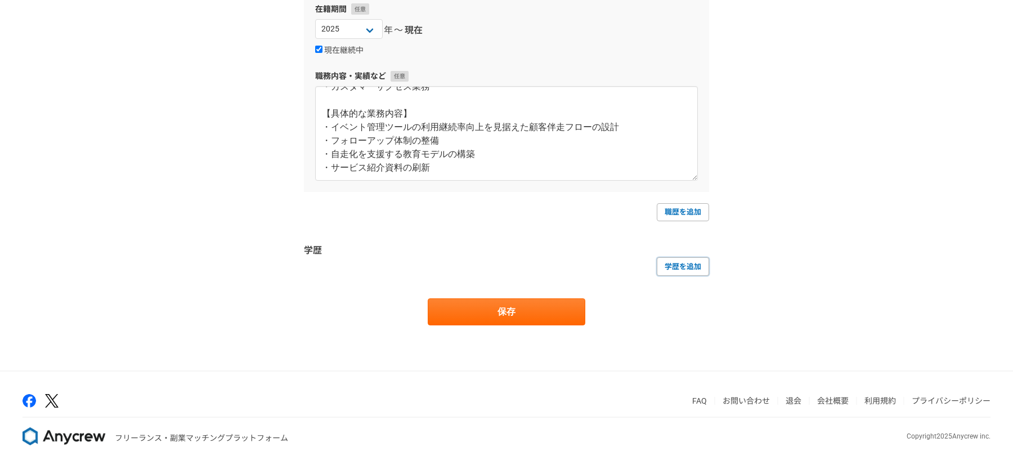
click at [706, 261] on link "学歴を追加" at bounding box center [683, 266] width 52 height 18
select select
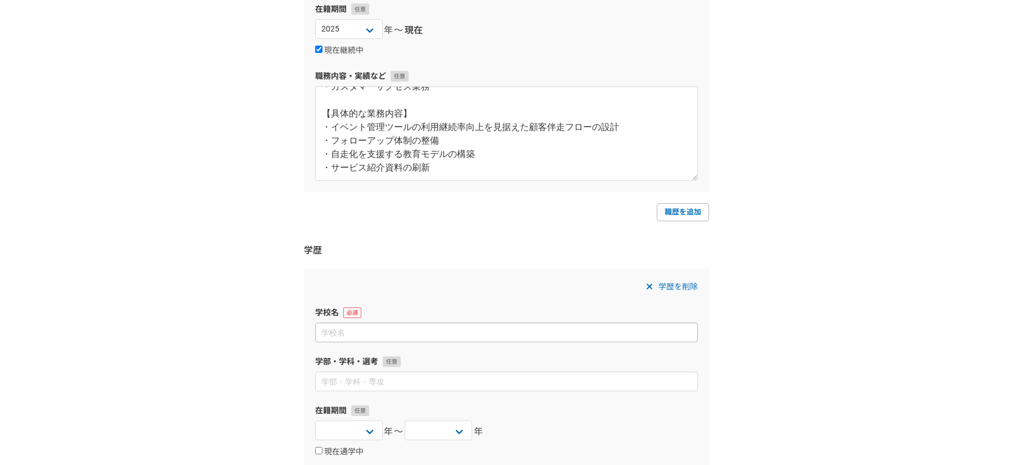
scroll to position [1452, 0]
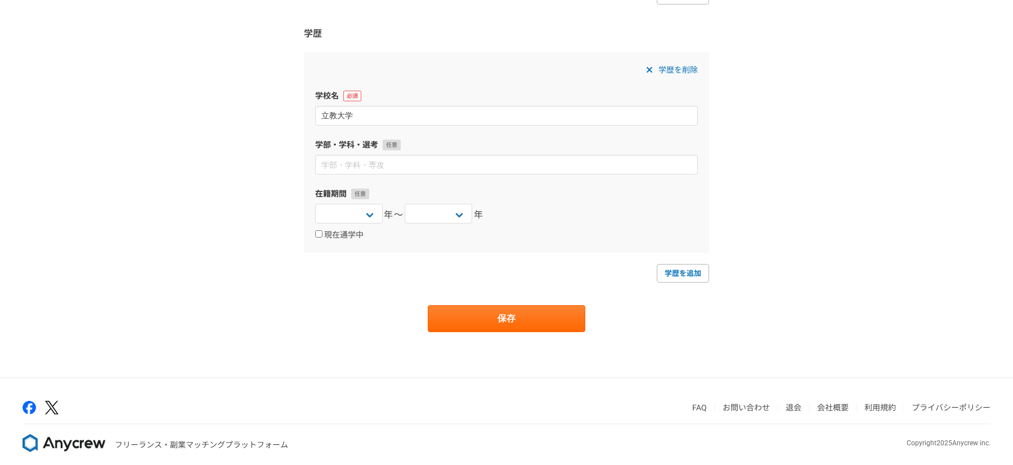
type input "立教大学"
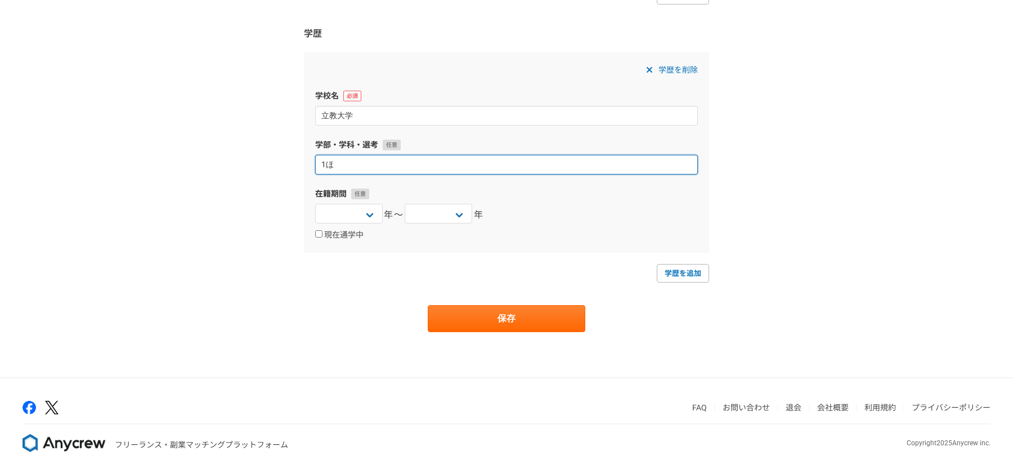
type input "1"
type input "法学部政治学科"
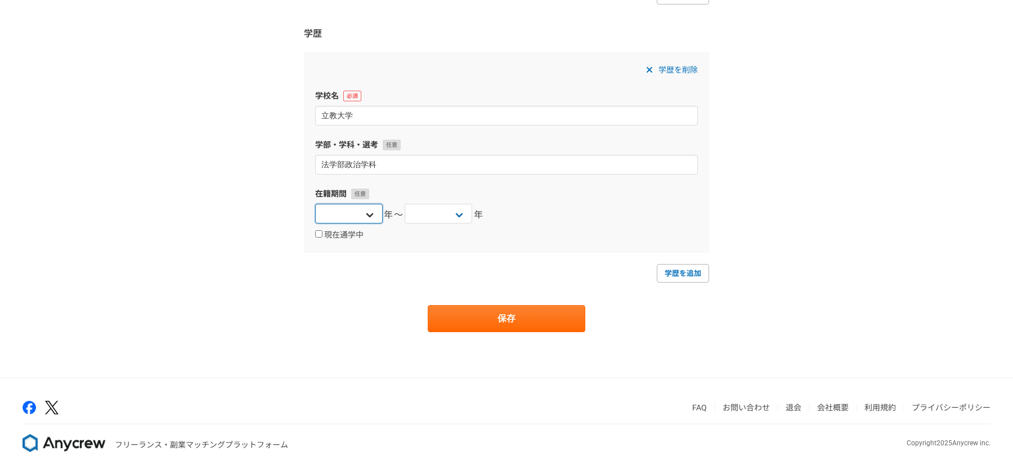
click at [357, 213] on select "2025 2024 2023 2022 2021 2020 2019 2018 2017 2016 2015 2014 2013 2012 2011 2010…" at bounding box center [349, 214] width 68 height 20
select select "2010"
click at [315, 204] on select "2025 2024 2023 2022 2021 2020 2019 2018 2017 2016 2015 2014 2013 2012 2011 2010…" at bounding box center [349, 214] width 68 height 20
click at [450, 216] on select "2025 2024 2023 2022 2021 2020 2019 2018 2017 2016 2015 2014 2013 2012 2011 2010…" at bounding box center [439, 214] width 68 height 20
select select "2014"
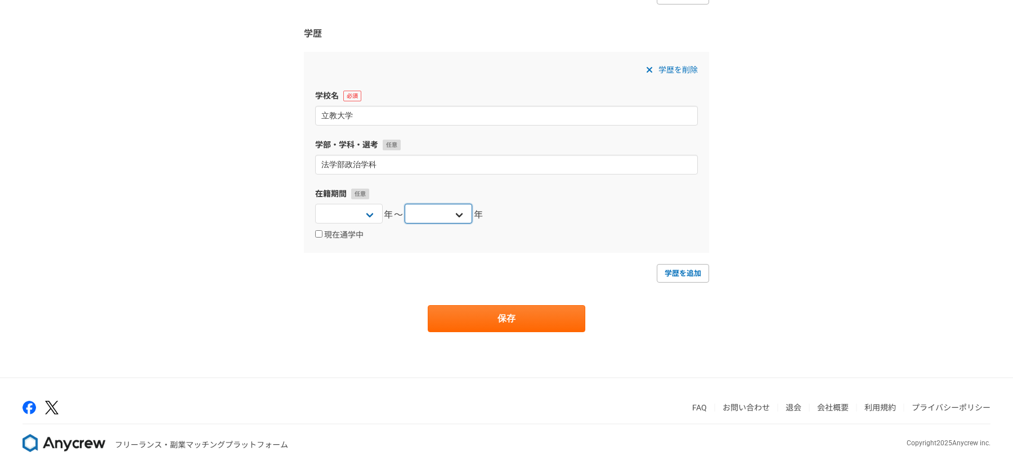
click at [405, 204] on select "2025 2024 2023 2022 2021 2020 2019 2018 2017 2016 2015 2014 2013 2012 2011 2010…" at bounding box center [439, 214] width 68 height 20
click at [677, 271] on link "学歴を追加" at bounding box center [683, 273] width 52 height 18
select select
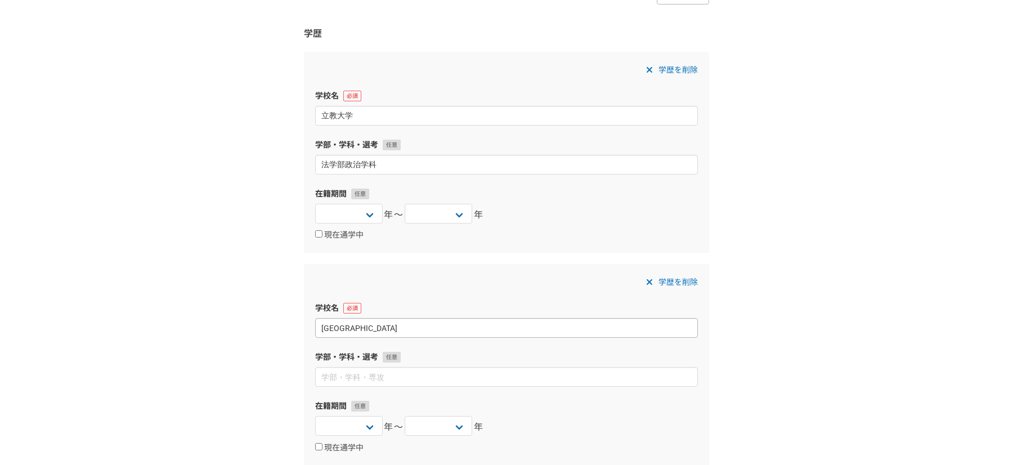
type input "上智大学大学院"
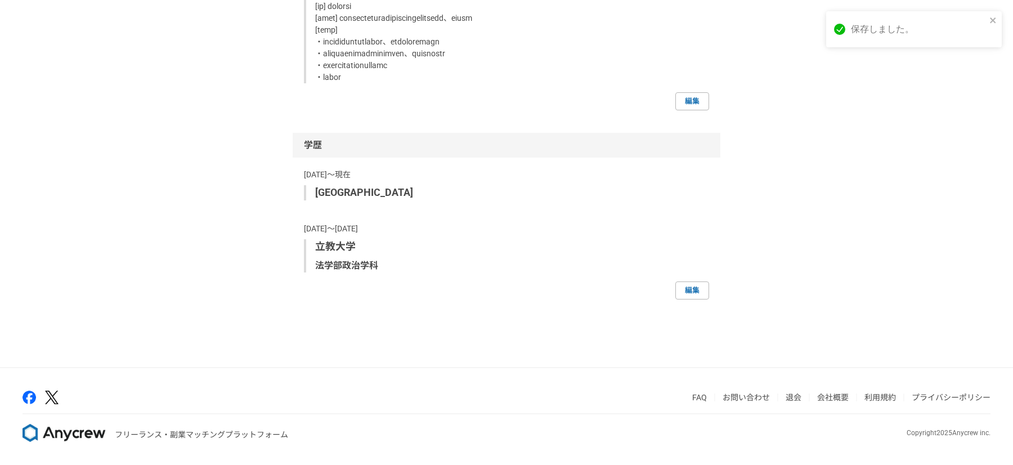
scroll to position [2192, 0]
click at [701, 99] on link "編集" at bounding box center [692, 101] width 34 height 18
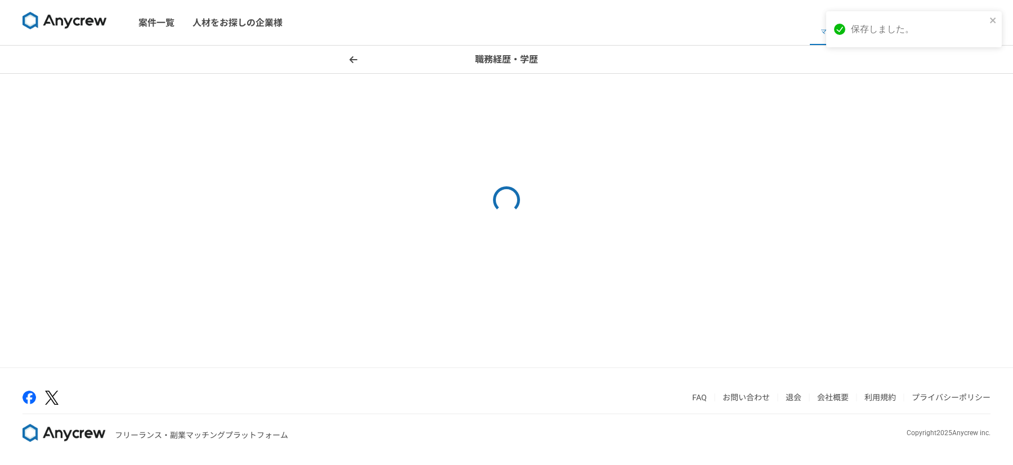
select select "2019"
select select "2024"
select select "2018"
select select "2019"
select select "2016"
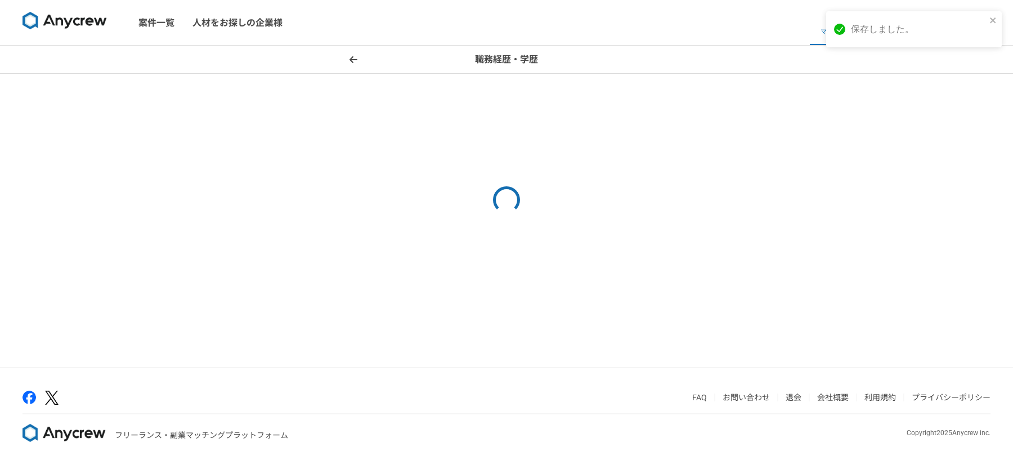
select select "2018"
select select
select select "2010"
select select "2014"
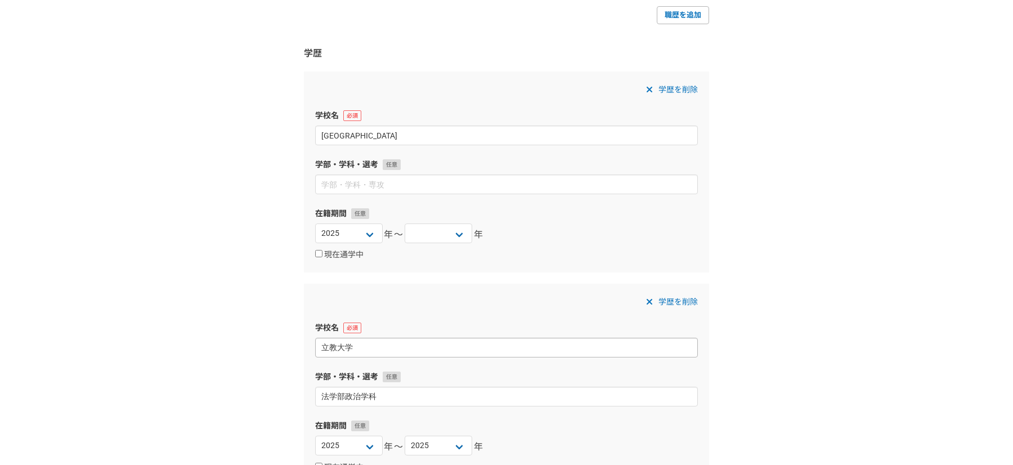
scroll to position [1425, 0]
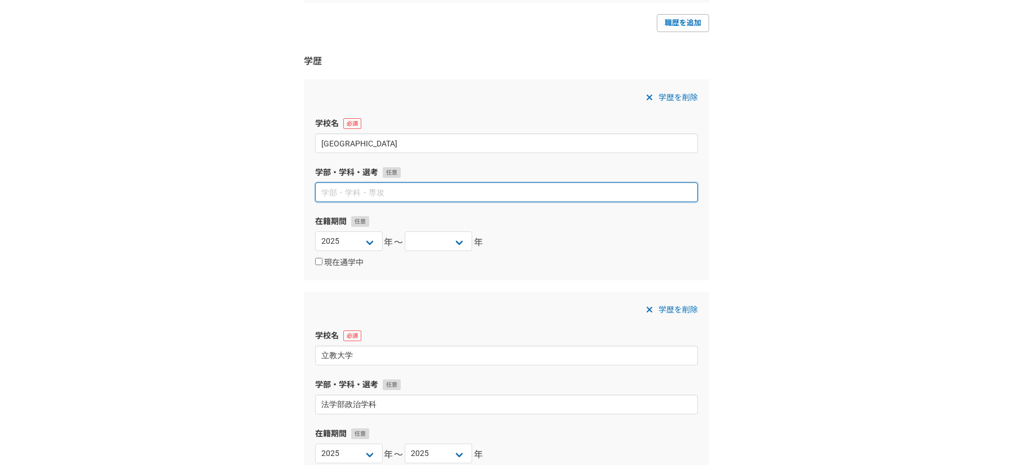
click at [393, 198] on input at bounding box center [506, 192] width 383 height 20
type input "グローバルスタディーズ研究科 国際関係論専攻"
click at [366, 245] on select "2025 2024 2023 2022 2021 2020 2019 2018 2017 2016 2015 2014 2013 2012 2011 2010…" at bounding box center [349, 241] width 68 height 20
select select "2014"
click at [315, 231] on select "2025 2024 2023 2022 2021 2020 2019 2018 2017 2016 2015 2014 2013 2012 2011 2010…" at bounding box center [349, 241] width 68 height 20
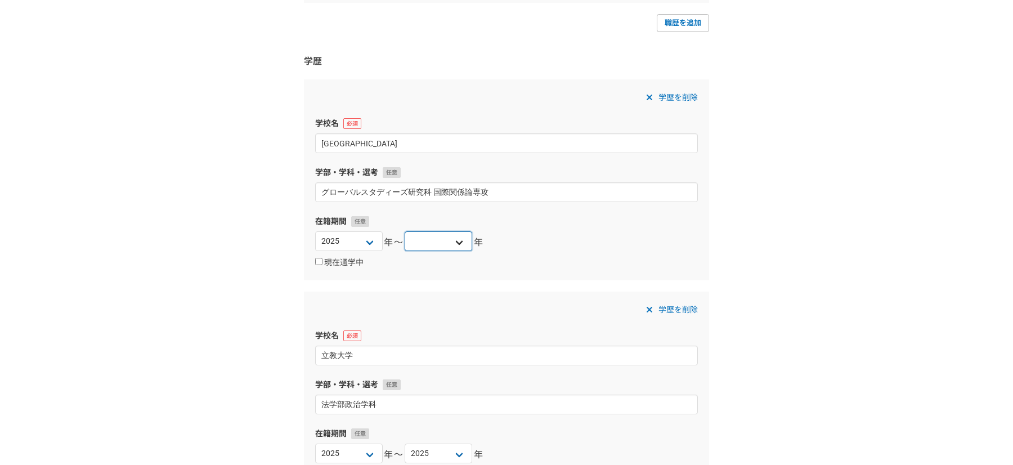
click at [450, 238] on select "2025 2024 2023 2022 2021 2020 2019 2018 2017 2016 2015 2014 2013 2012 2011 2010…" at bounding box center [439, 241] width 68 height 20
select select "2016"
click at [405, 231] on select "2025 2024 2023 2022 2021 2020 2019 2018 2017 2016 2015 2014 2013 2012 2011 2010…" at bounding box center [439, 241] width 68 height 20
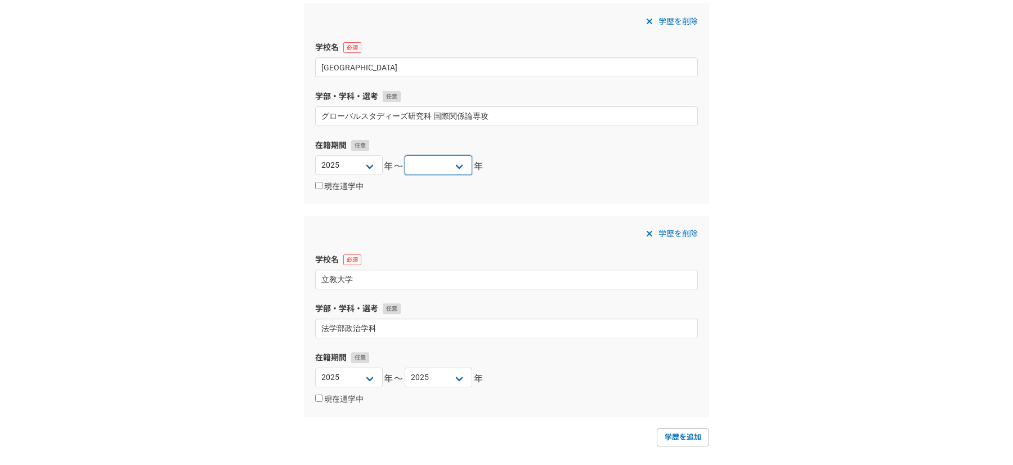
scroll to position [1671, 0]
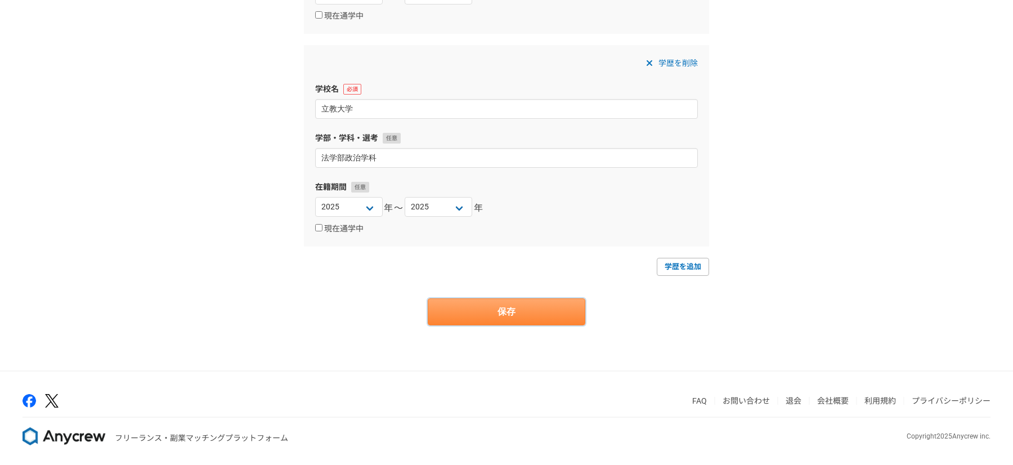
click at [509, 317] on button "保存" at bounding box center [507, 311] width 158 height 27
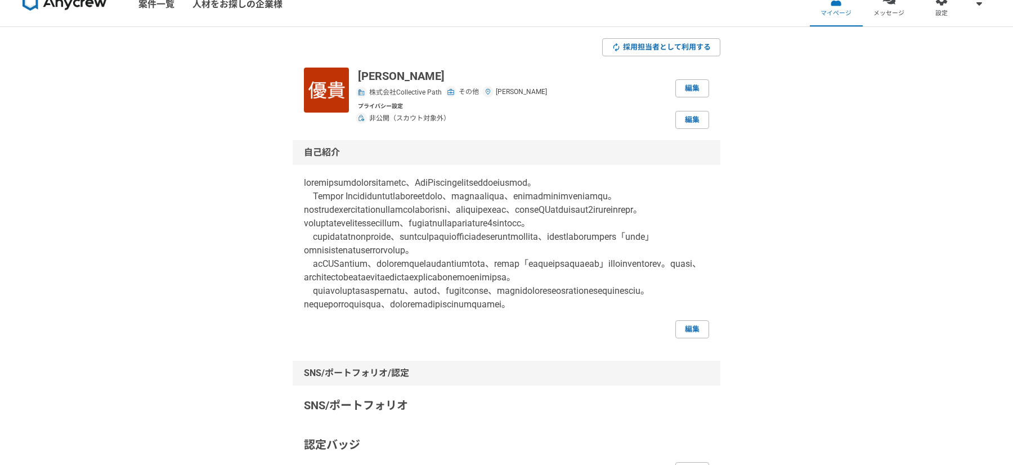
scroll to position [20, 0]
click at [687, 337] on link "編集" at bounding box center [692, 328] width 34 height 18
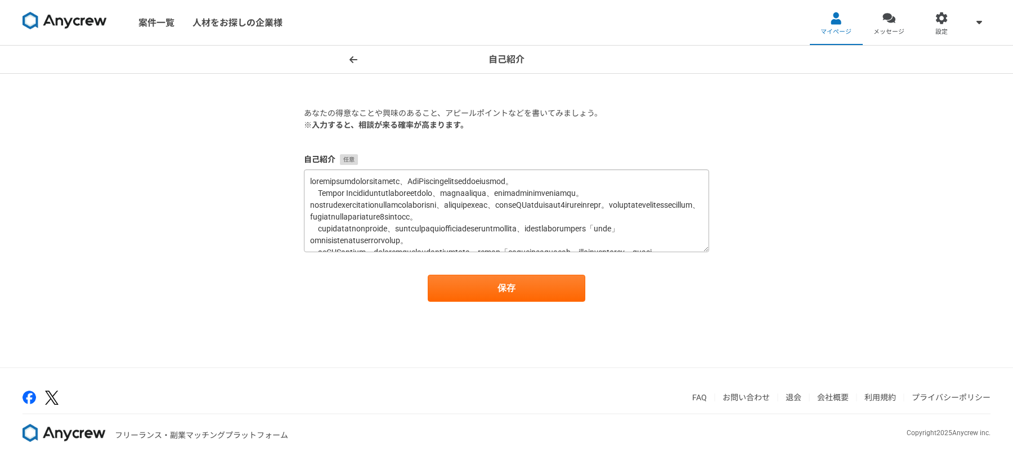
scroll to position [95, 0]
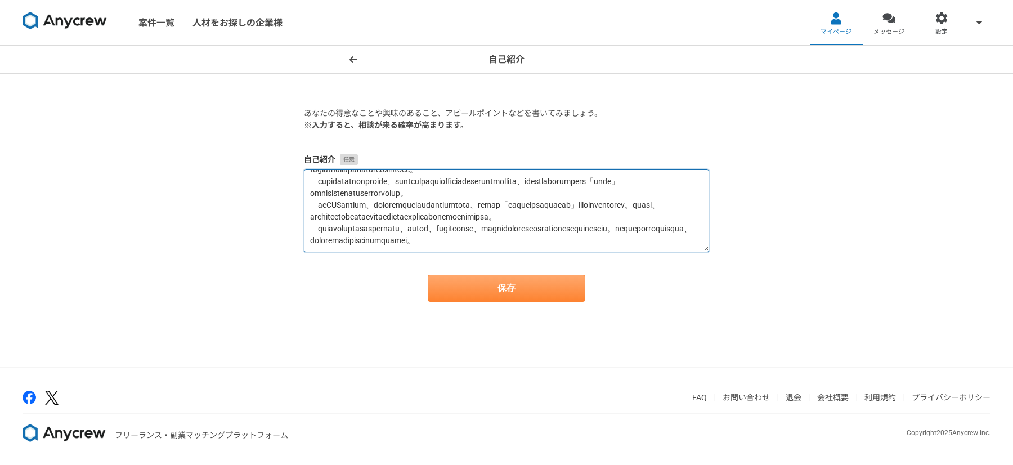
drag, startPoint x: 320, startPoint y: 218, endPoint x: 477, endPoint y: 285, distance: 170.4
click at [477, 285] on form "あなたの得意なことや興味のあること、アピールポイントなどを書いてみましょう。 ※入力すると、相談が来る確率が高まります。 自己紹介 保存" at bounding box center [506, 205] width 405 height 194
paste textarea "現在はフリーランスのカスタマーサクセスとして、CS部門立ち上げや利用継続率向上を見据えた運用基盤の構築を 主導し"
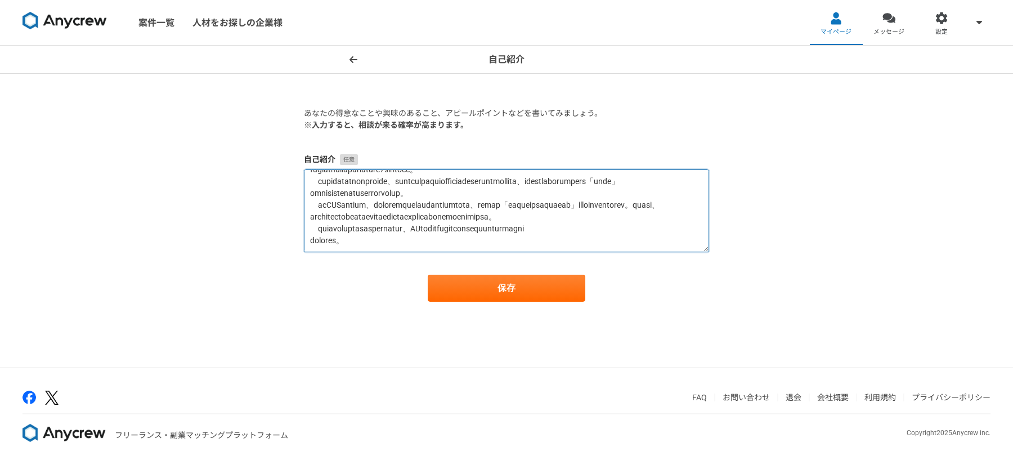
click at [405, 225] on textarea at bounding box center [506, 210] width 405 height 83
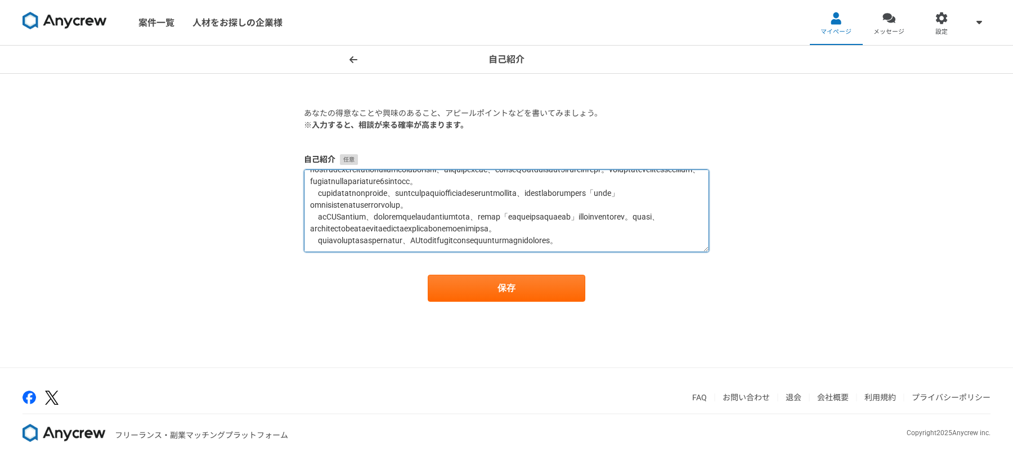
scroll to position [82, 0]
type textarea "私は丁寧なコミュニケーションと入念な準備により、BtoB領域で社内外問わず厚い信頼を獲得してきました。 Indeed Japan株式会社ではクライアントサクセ…"
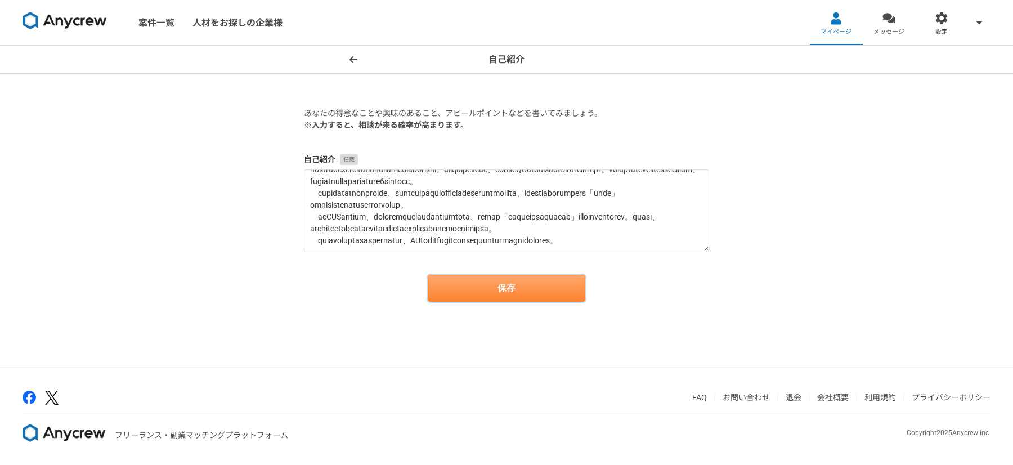
click at [464, 287] on button "保存" at bounding box center [507, 288] width 158 height 27
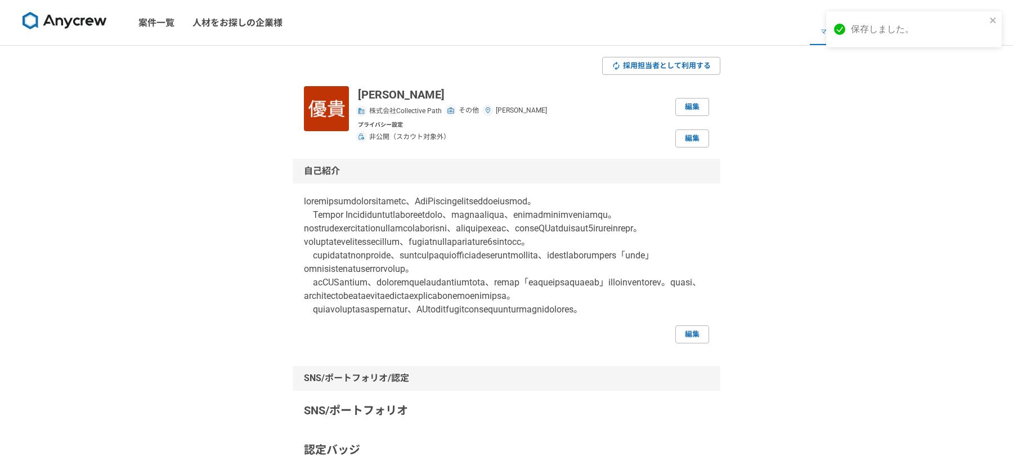
click at [689, 116] on div "佐々木優貴 株式会社Collective Path その他 東京都 編集 プライバシー設定 非公開（スカウト対象外） 編集" at bounding box center [533, 116] width 351 height 61
click at [692, 104] on link "編集" at bounding box center [692, 107] width 34 height 18
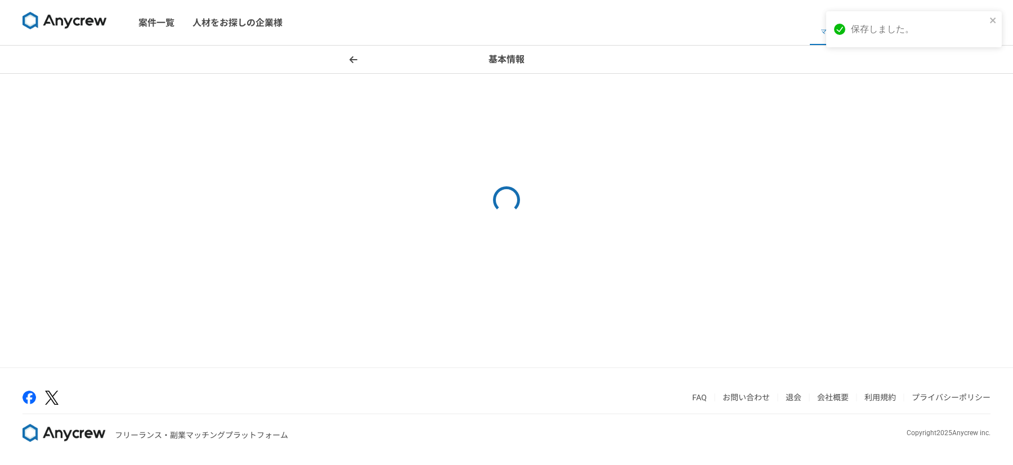
select select "8"
select select "13"
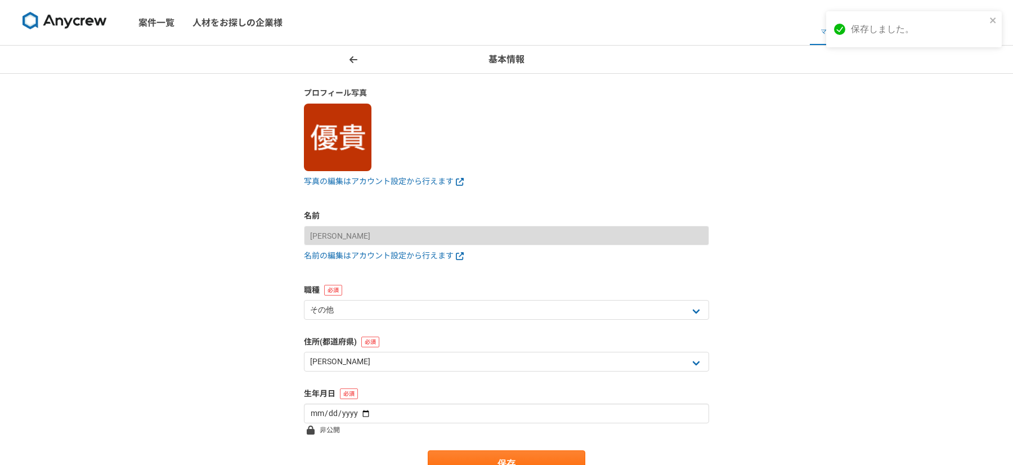
click at [358, 56] on span at bounding box center [354, 60] width 14 height 14
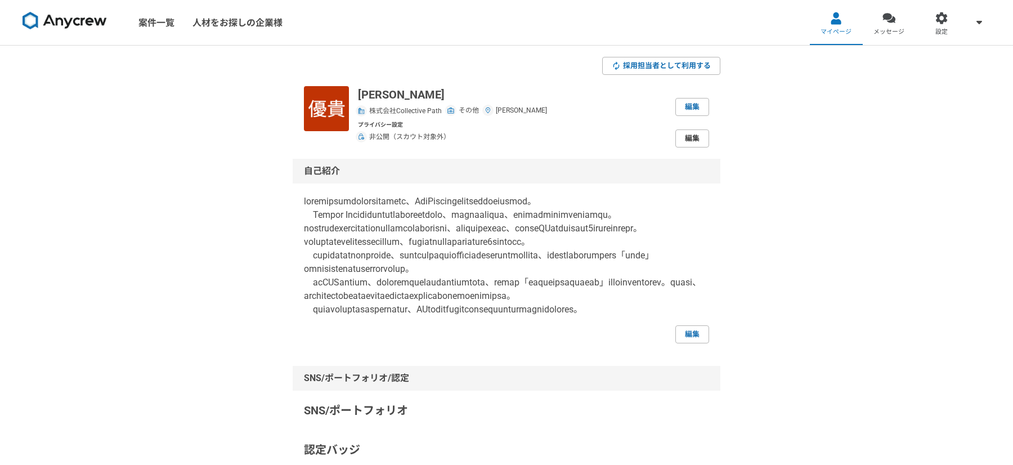
click at [693, 141] on link "編集" at bounding box center [692, 138] width 34 height 18
select select "closed"
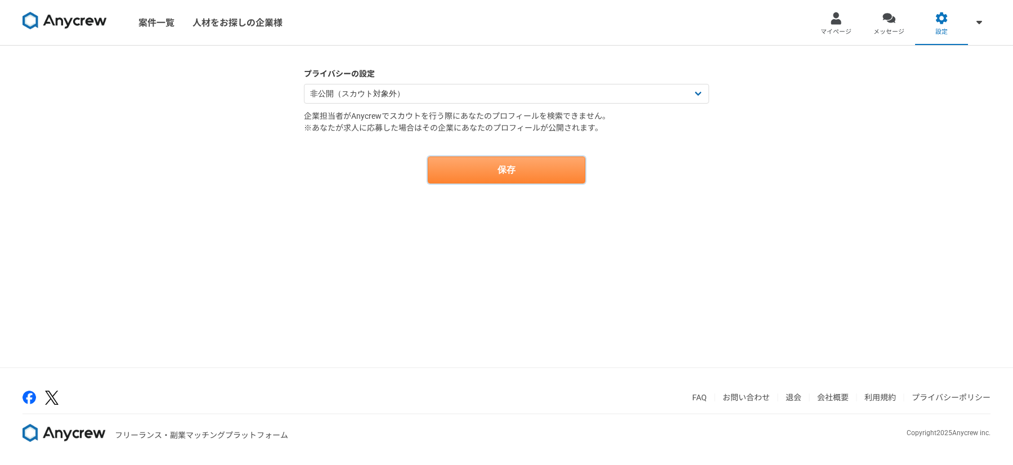
click at [465, 176] on button "保存" at bounding box center [507, 169] width 158 height 27
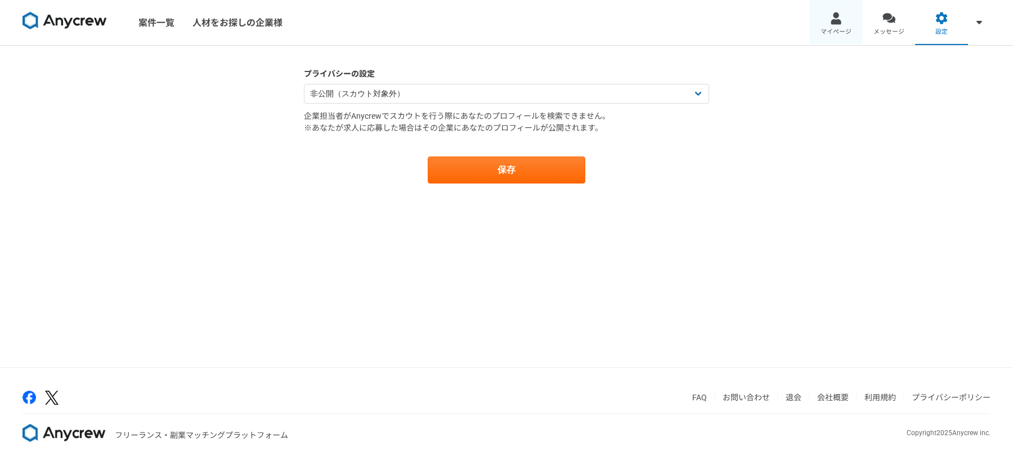
click at [833, 17] on div at bounding box center [836, 18] width 13 height 13
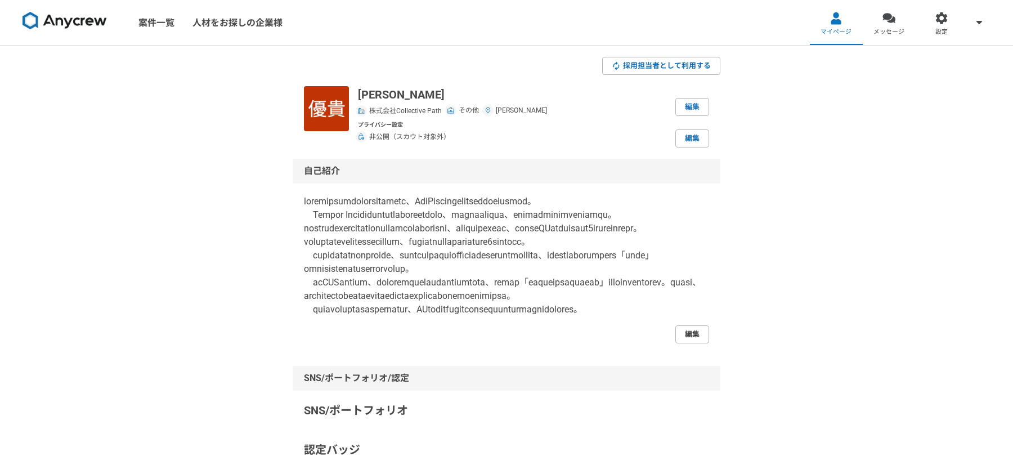
click at [700, 343] on link "編集" at bounding box center [692, 334] width 34 height 18
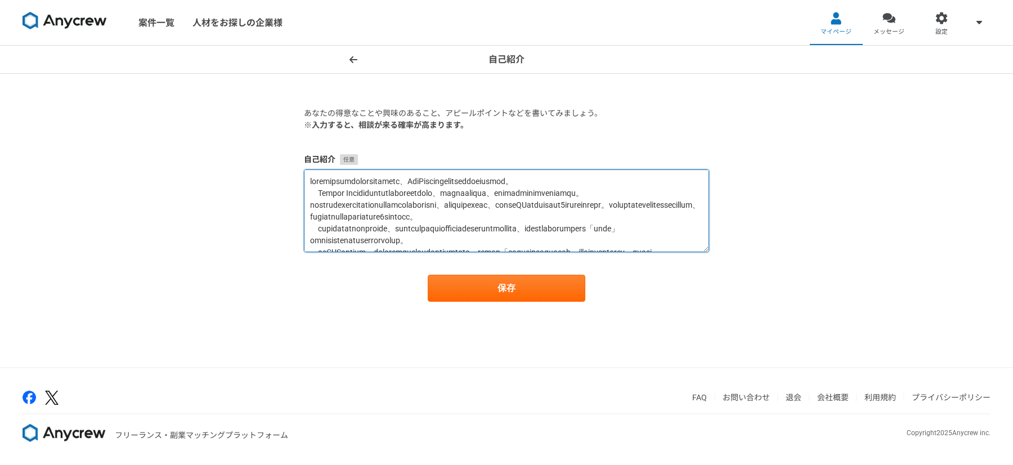
click at [525, 177] on textarea at bounding box center [506, 210] width 405 height 83
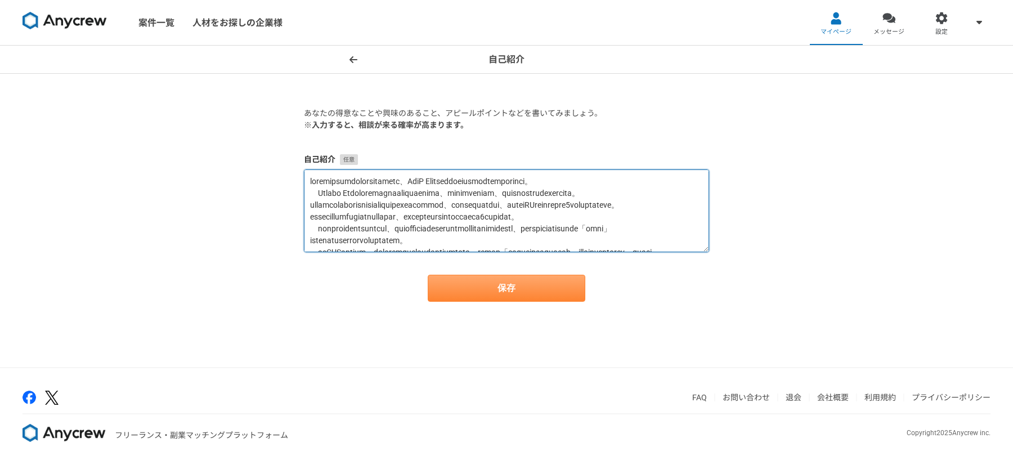
type textarea "私は丁寧なコミュニケーションと入念な準備により、BtoB Saas領域で社内外問わず厚い信頼を獲得してきました。 Indeed Japan株式会社ではクライア…"
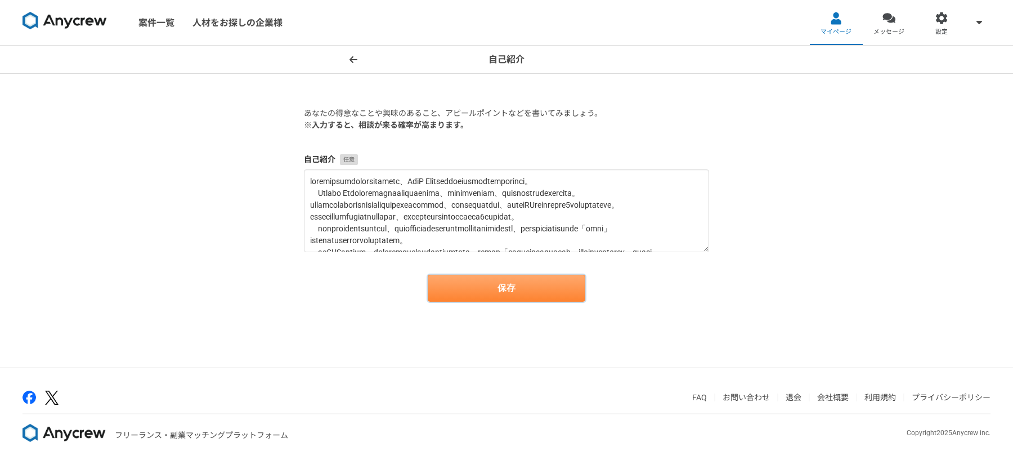
click at [494, 280] on button "保存" at bounding box center [507, 288] width 158 height 27
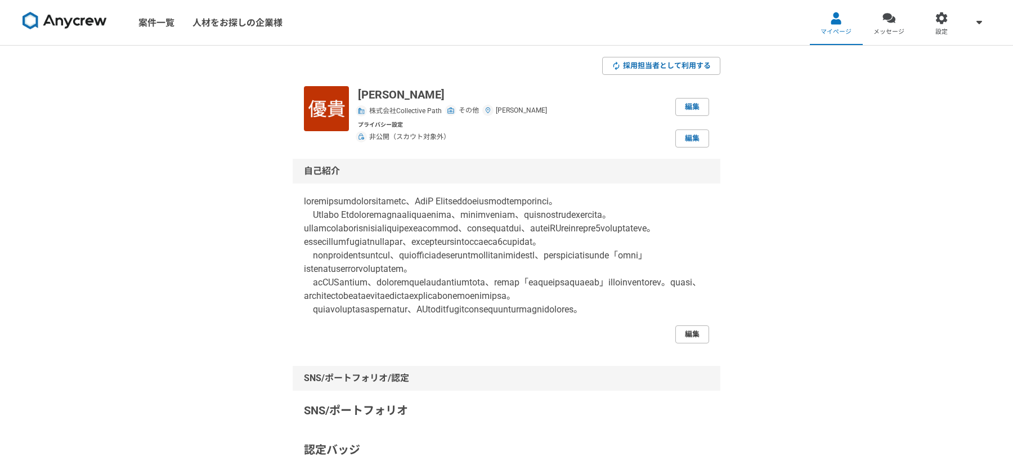
click at [696, 343] on link "編集" at bounding box center [692, 334] width 34 height 18
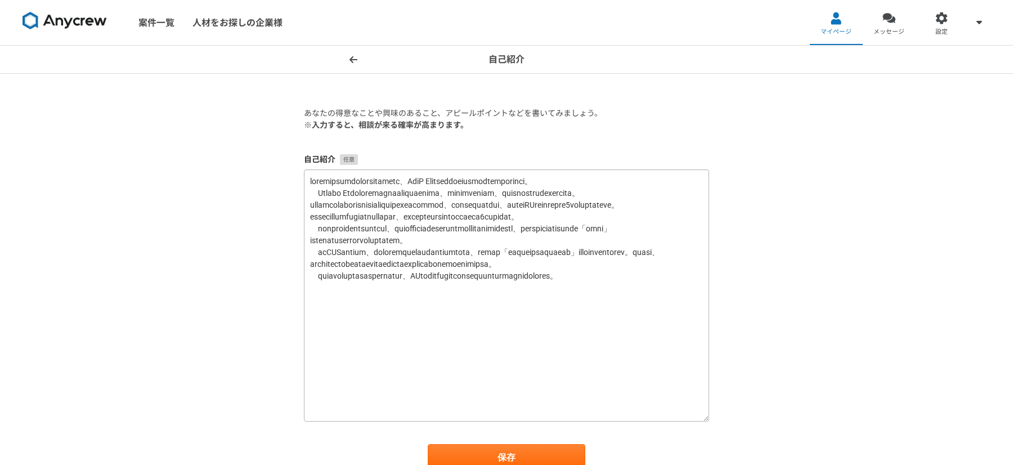
drag, startPoint x: 708, startPoint y: 247, endPoint x: 700, endPoint y: 421, distance: 174.6
click at [700, 421] on textarea at bounding box center [506, 295] width 405 height 252
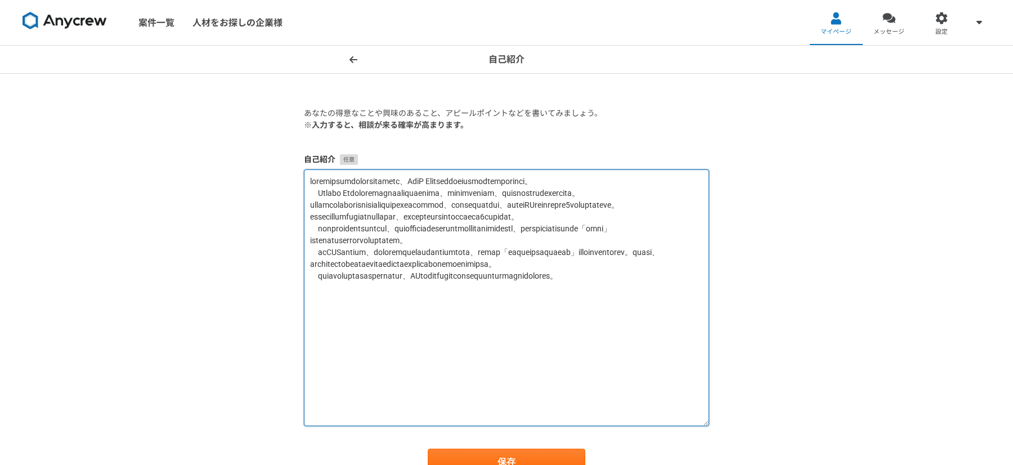
drag, startPoint x: 319, startPoint y: 252, endPoint x: 567, endPoint y: 262, distance: 247.9
click at [567, 262] on textarea at bounding box center [506, 297] width 405 height 257
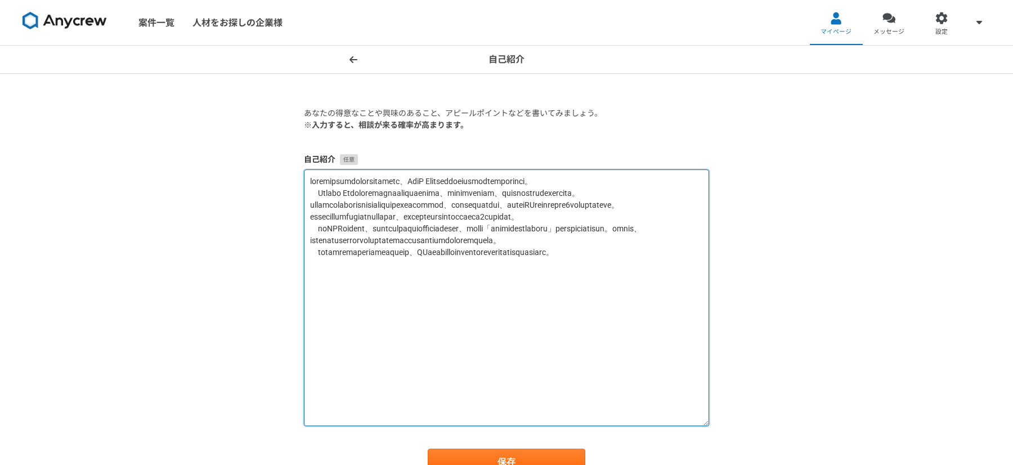
drag, startPoint x: 306, startPoint y: 283, endPoint x: 407, endPoint y: 297, distance: 102.3
click at [408, 298] on textarea at bounding box center [506, 297] width 405 height 257
click at [398, 189] on textarea at bounding box center [506, 297] width 405 height 257
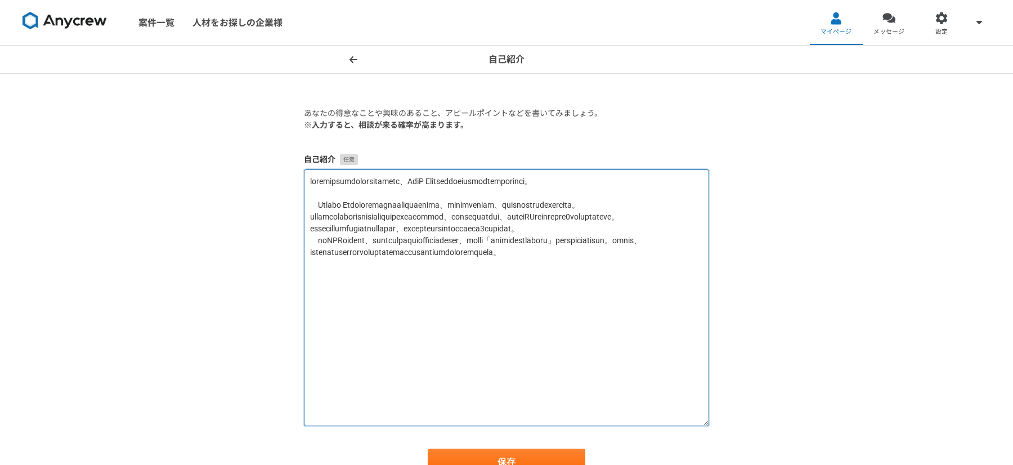
paste textarea "現在はフリーランスのカスタマーサクセスとして、CS部門立ち上げや利用継続率向上を見据えた運用基盤の構築を主導しています。"
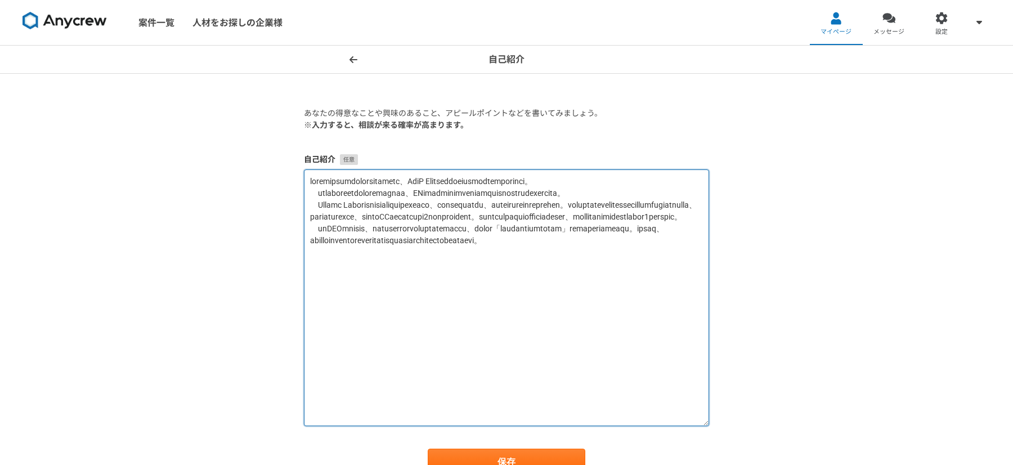
click at [338, 205] on textarea at bounding box center [506, 297] width 405 height 257
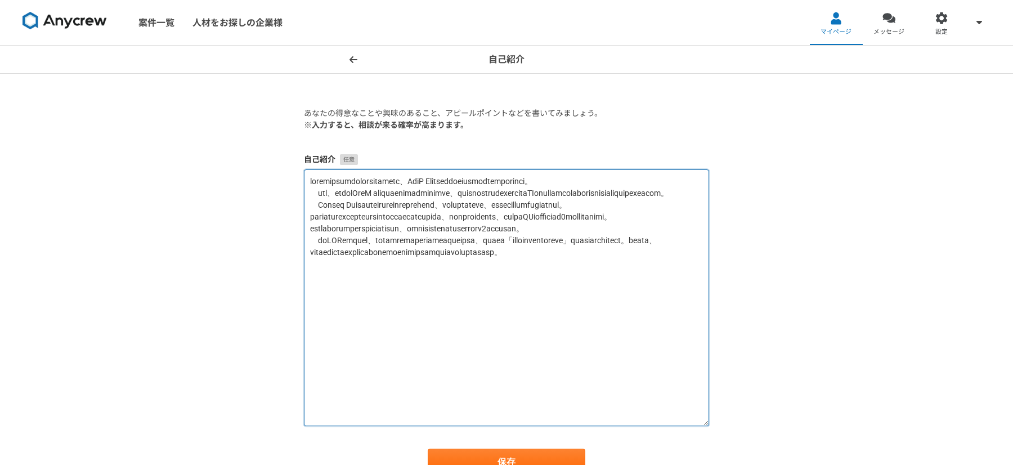
click at [319, 226] on textarea at bounding box center [506, 297] width 405 height 257
click at [411, 229] on textarea at bounding box center [506, 297] width 405 height 257
click at [531, 229] on textarea at bounding box center [506, 297] width 405 height 257
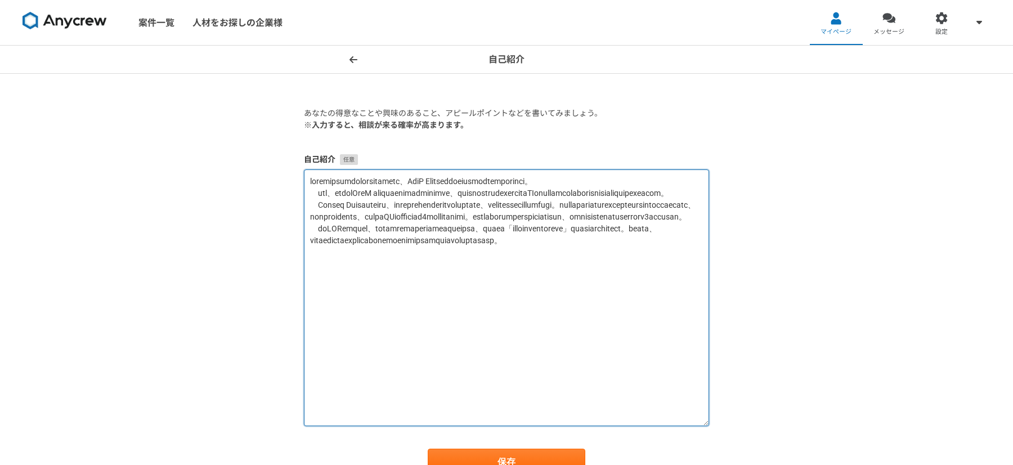
click at [618, 229] on textarea at bounding box center [506, 297] width 405 height 257
type textarea "私は丁寧なコミュニケーションと入念な準備により、BtoB Saas領域で社内外問わず厚い信頼を獲得してきました。 現在は、これまでのBtoB カスタマーサクセ…"
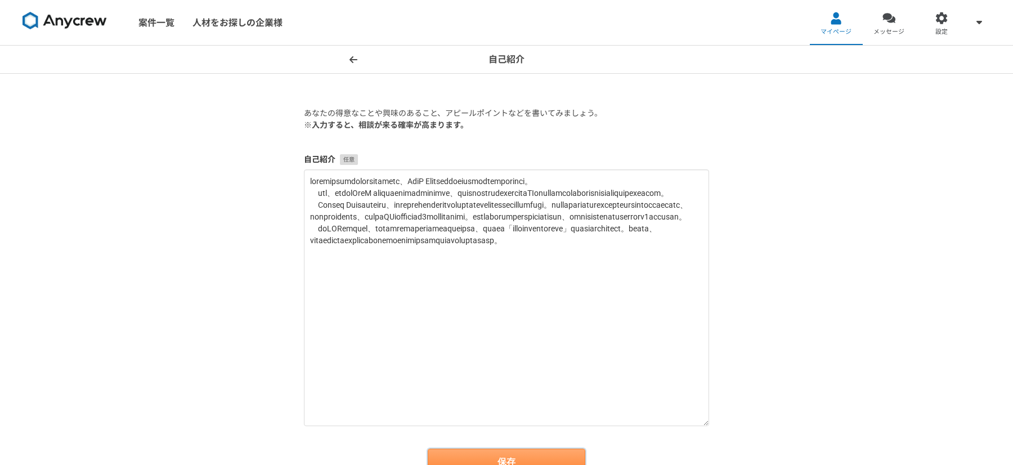
click at [442, 455] on button "保存" at bounding box center [507, 462] width 158 height 27
